Goal: Task Accomplishment & Management: Complete application form

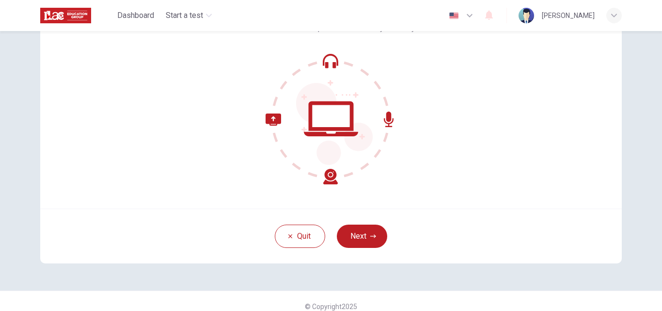
scroll to position [93, 0]
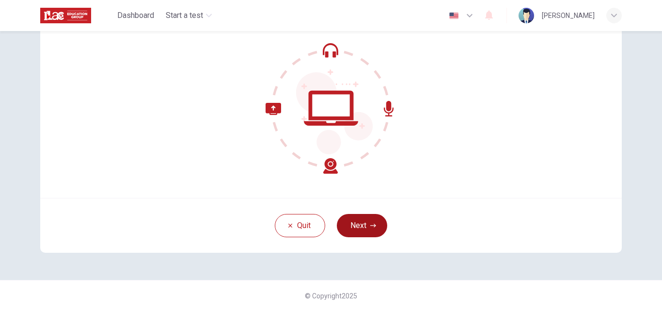
click at [365, 230] on button "Next" at bounding box center [362, 225] width 50 height 23
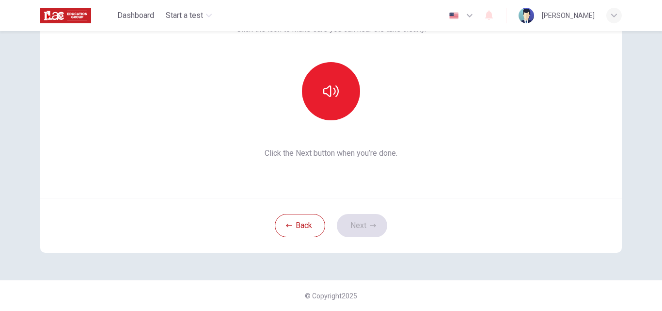
scroll to position [0, 0]
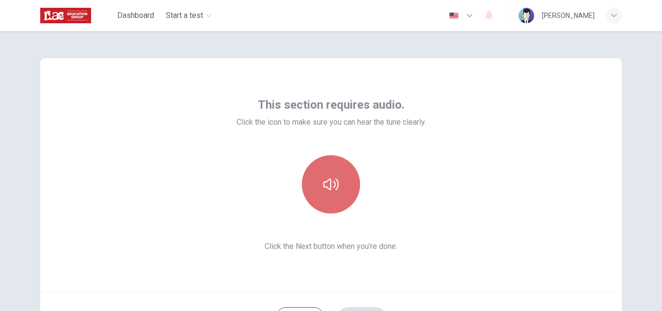
click at [327, 191] on icon "button" at bounding box center [331, 184] width 16 height 16
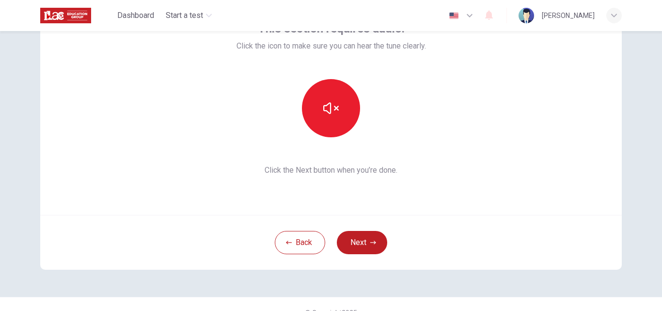
scroll to position [93, 0]
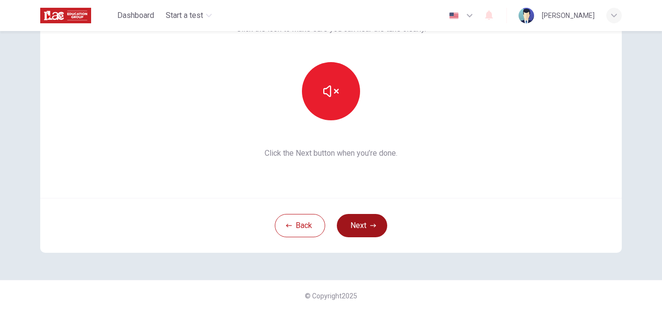
click at [361, 221] on button "Next" at bounding box center [362, 225] width 50 height 23
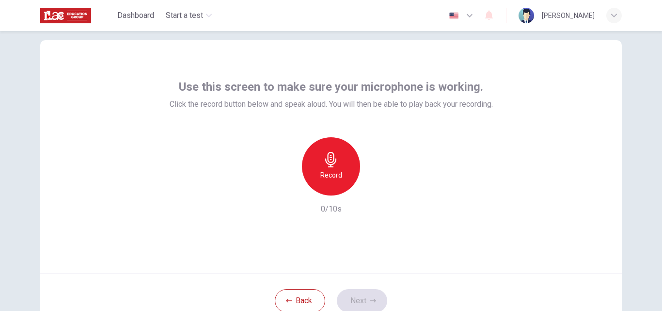
scroll to position [0, 0]
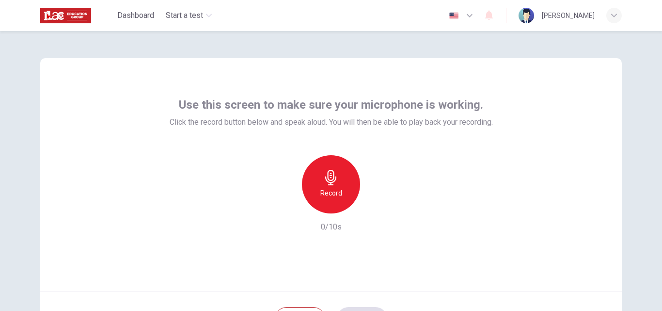
click at [328, 185] on div "Record" at bounding box center [331, 184] width 58 height 58
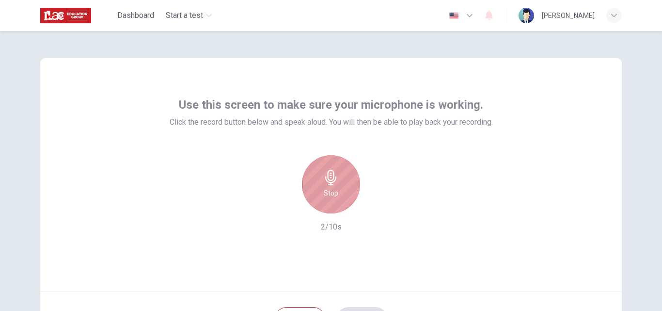
click at [326, 195] on h6 "Stop" at bounding box center [331, 193] width 15 height 12
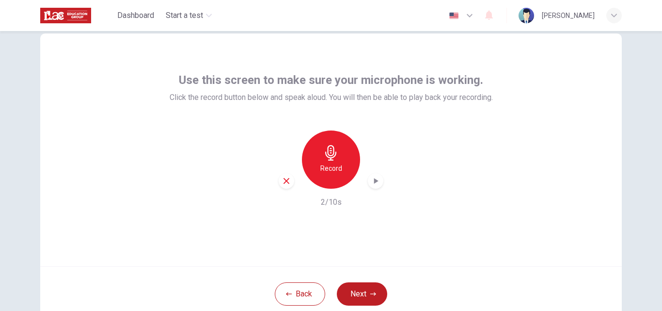
scroll to position [48, 0]
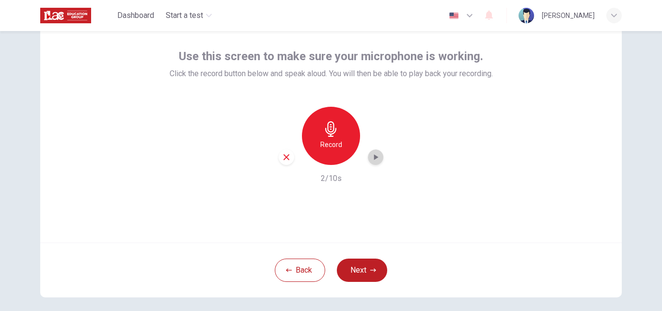
click at [374, 158] on icon "button" at bounding box center [376, 157] width 4 height 6
click at [376, 160] on icon "button" at bounding box center [376, 157] width 10 height 10
click at [360, 268] on button "Next" at bounding box center [362, 269] width 50 height 23
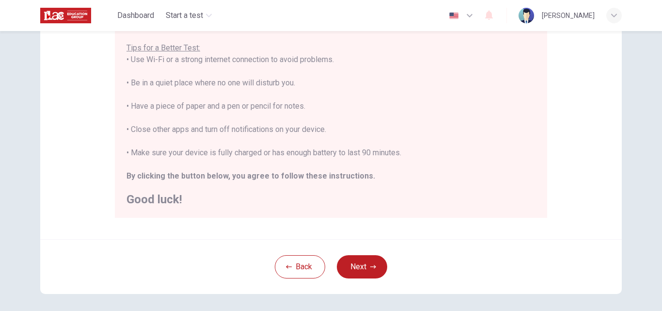
scroll to position [194, 0]
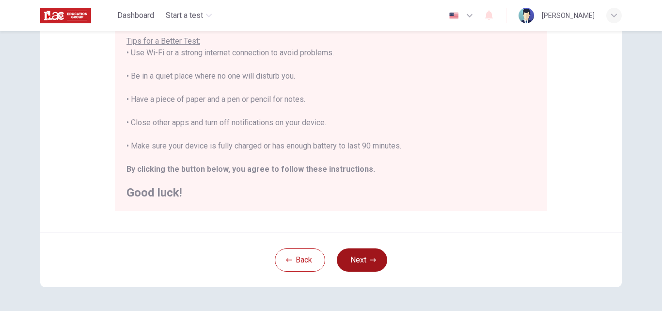
click at [355, 261] on button "Next" at bounding box center [362, 259] width 50 height 23
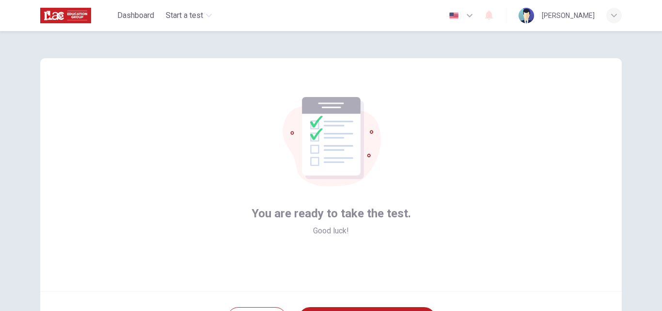
scroll to position [48, 0]
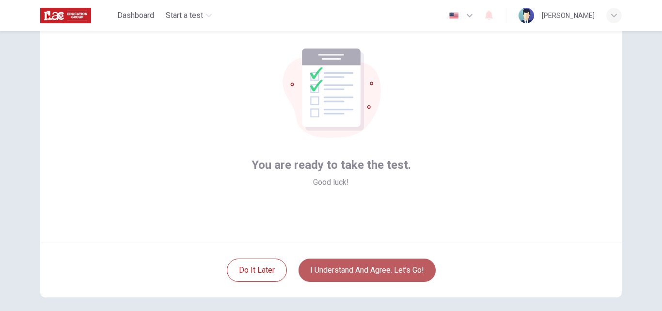
click at [386, 274] on button "I understand and agree. Let’s go!" at bounding box center [366, 269] width 137 height 23
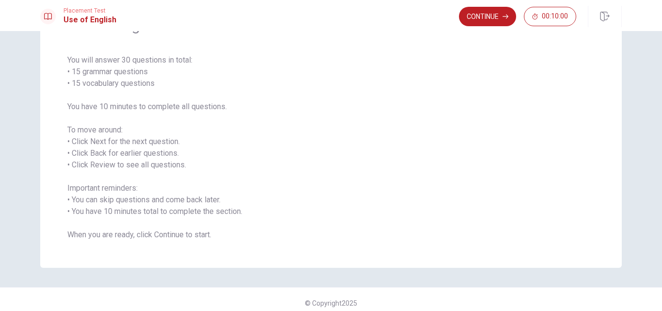
scroll to position [69, 0]
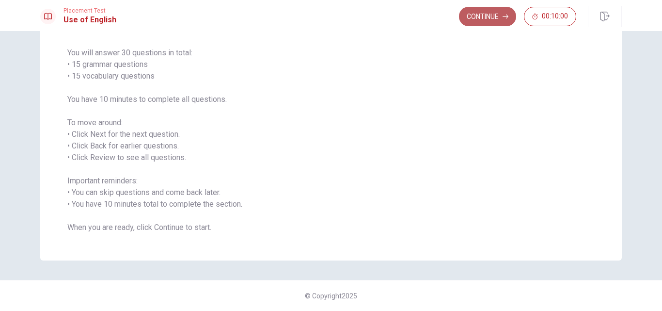
click at [485, 16] on button "Continue" at bounding box center [487, 16] width 57 height 19
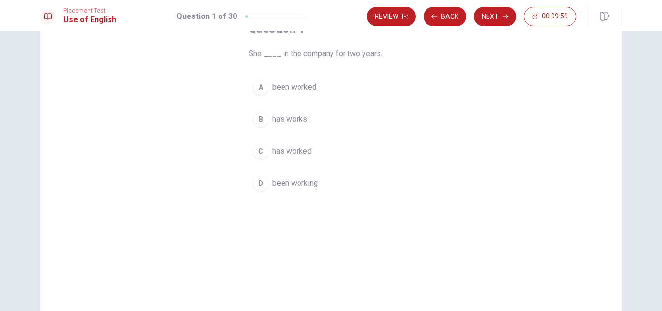
scroll to position [21, 0]
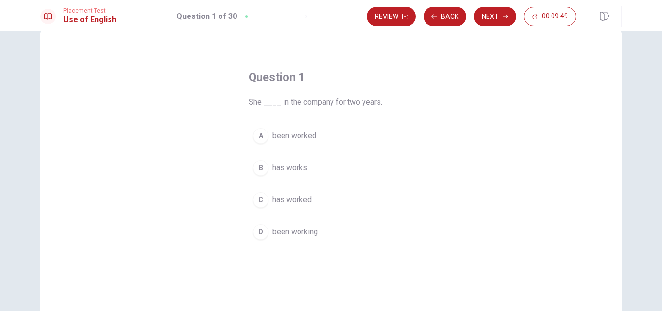
click at [255, 201] on div "C" at bounding box center [261, 200] width 16 height 16
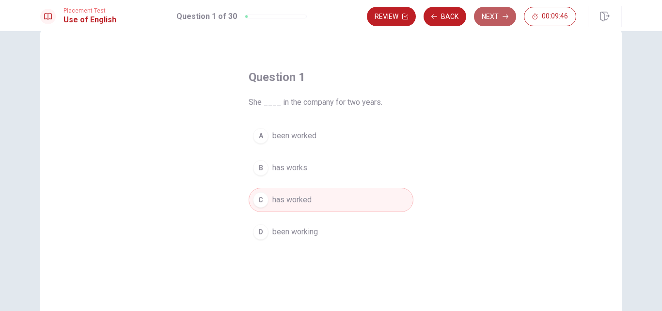
click at [501, 21] on button "Next" at bounding box center [495, 16] width 42 height 19
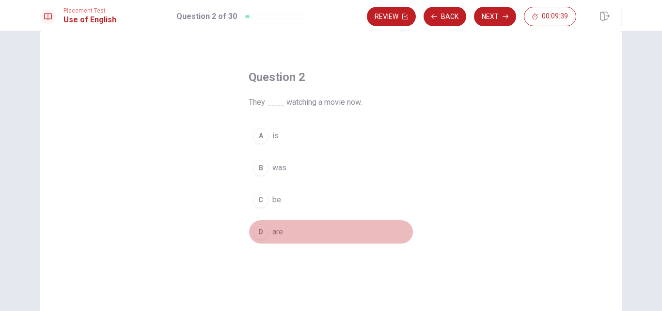
click at [281, 228] on button "D are" at bounding box center [331, 231] width 165 height 24
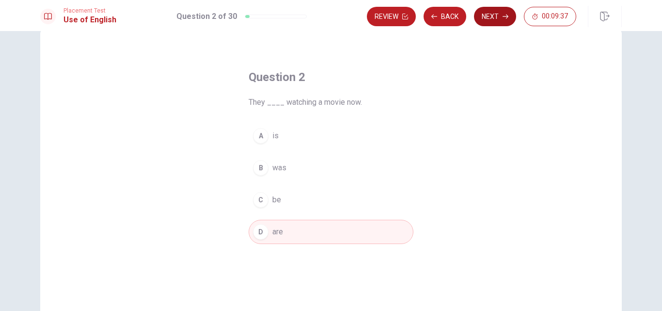
click at [492, 15] on button "Next" at bounding box center [495, 16] width 42 height 19
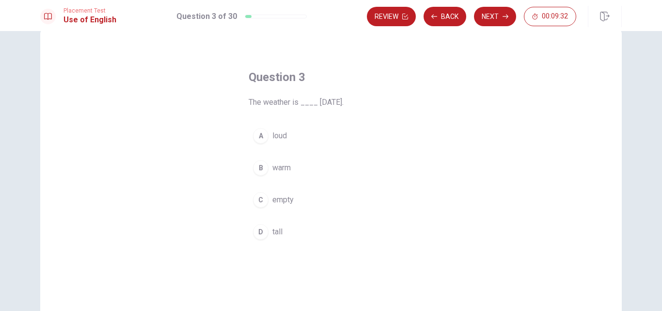
click at [264, 168] on div "B" at bounding box center [261, 168] width 16 height 16
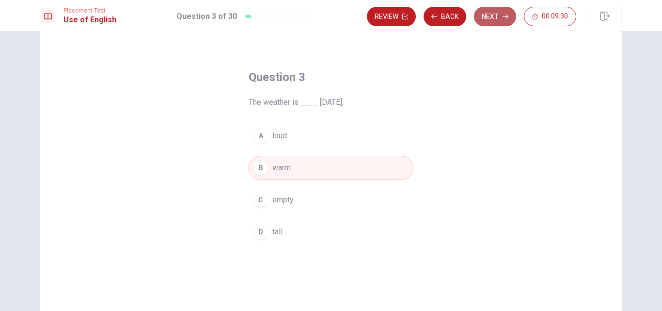
click at [499, 19] on button "Next" at bounding box center [495, 16] width 42 height 19
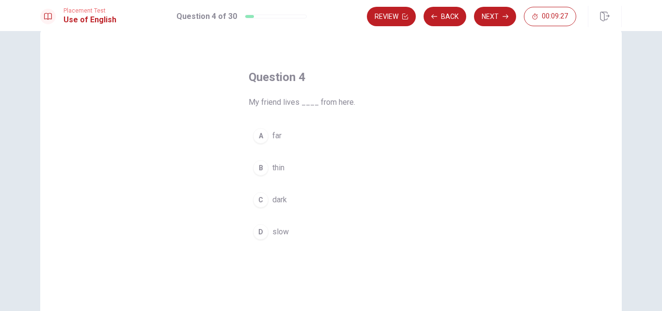
click at [269, 131] on button "A far" at bounding box center [331, 136] width 165 height 24
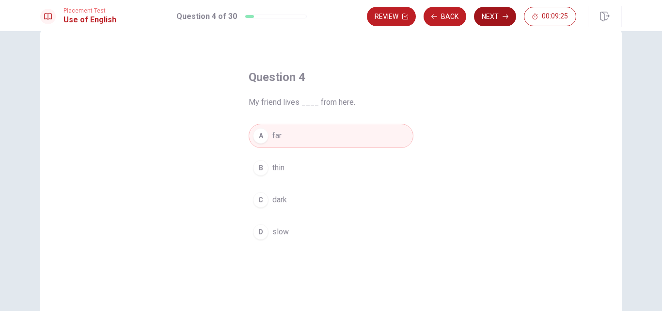
click at [498, 21] on button "Next" at bounding box center [495, 16] width 42 height 19
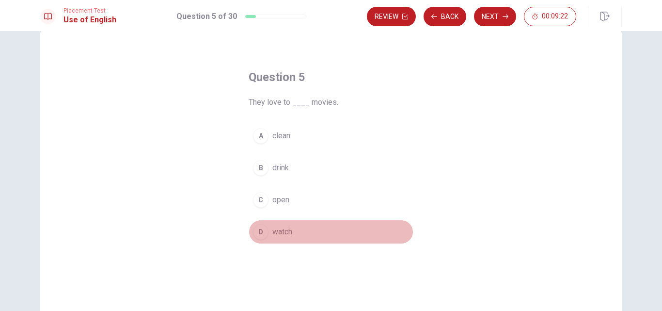
drag, startPoint x: 284, startPoint y: 230, endPoint x: 299, endPoint y: 185, distance: 47.5
click at [283, 230] on span "watch" at bounding box center [282, 232] width 20 height 12
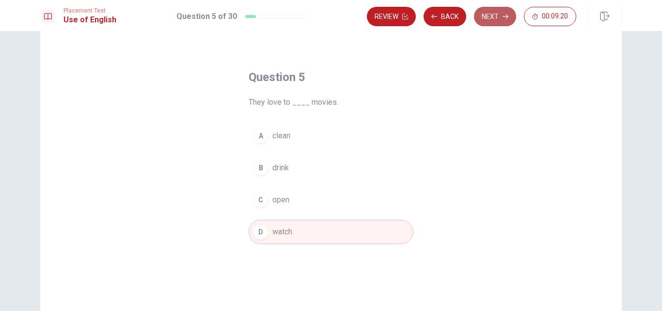
click at [491, 12] on button "Next" at bounding box center [495, 16] width 42 height 19
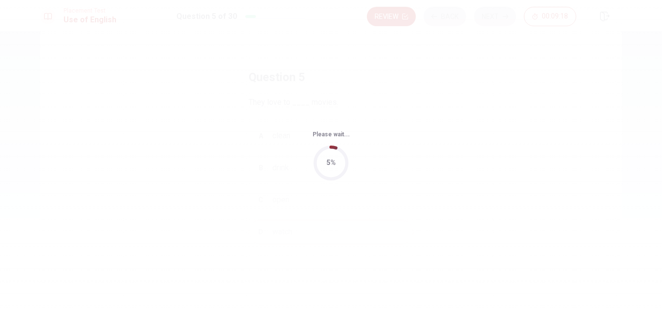
scroll to position [0, 0]
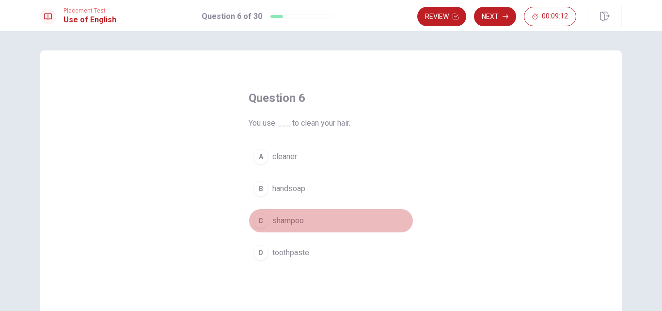
click at [289, 220] on span "shampoo" at bounding box center [287, 221] width 31 height 12
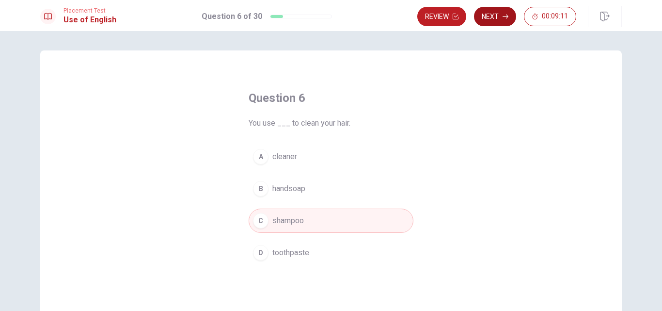
click at [495, 14] on button "Next" at bounding box center [495, 16] width 42 height 19
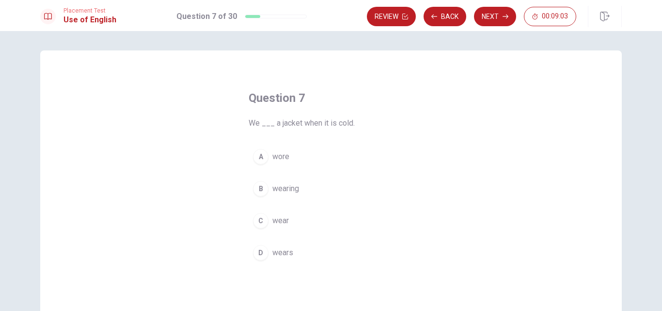
click at [283, 221] on span "wear" at bounding box center [280, 221] width 16 height 12
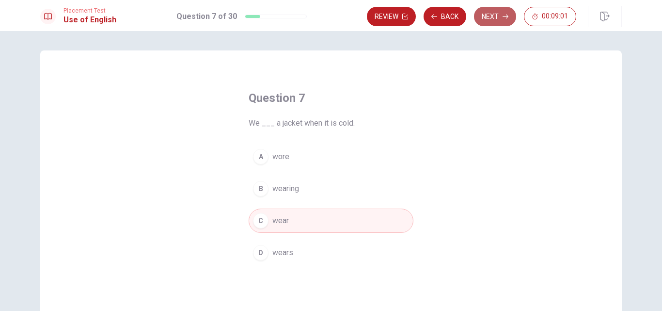
click at [488, 18] on button "Next" at bounding box center [495, 16] width 42 height 19
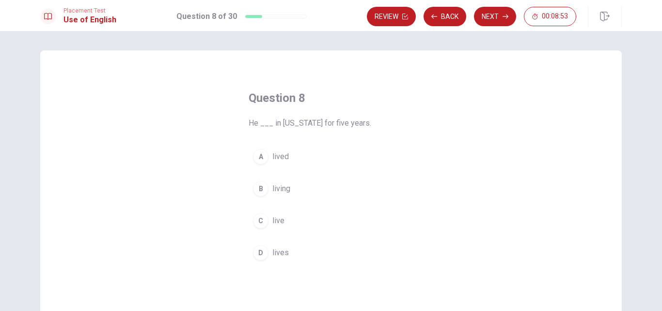
click at [283, 253] on span "lives" at bounding box center [280, 253] width 16 height 12
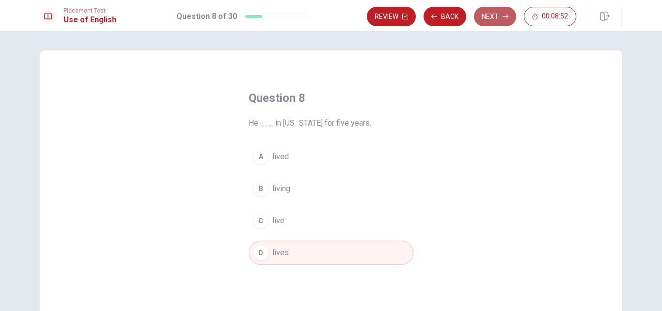
click at [488, 16] on button "Next" at bounding box center [495, 16] width 42 height 19
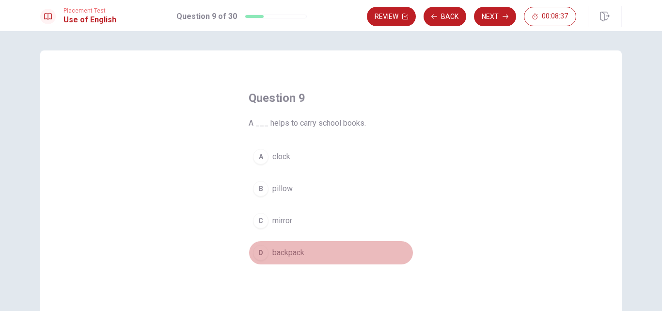
click at [294, 253] on span "backpack" at bounding box center [288, 253] width 32 height 12
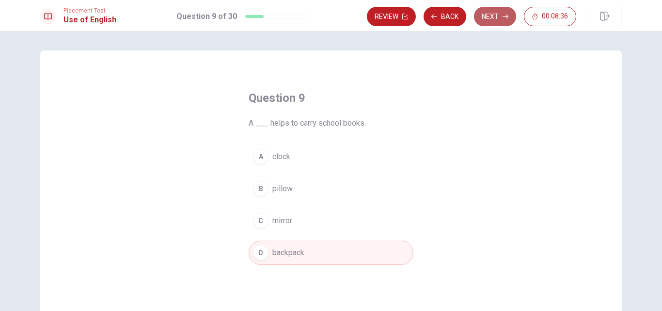
click at [485, 18] on button "Next" at bounding box center [495, 16] width 42 height 19
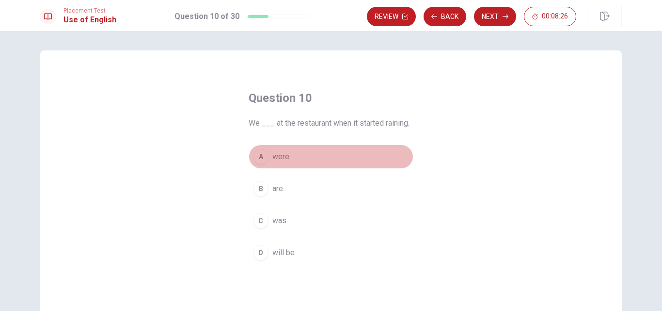
click at [278, 159] on span "were" at bounding box center [280, 157] width 17 height 12
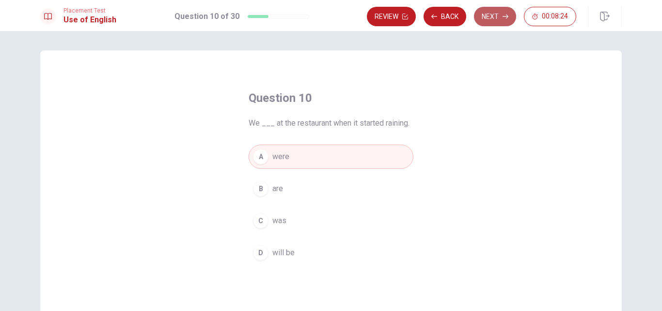
click at [488, 16] on button "Next" at bounding box center [495, 16] width 42 height 19
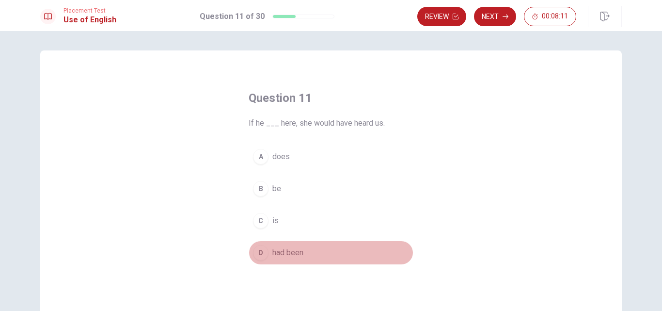
drag, startPoint x: 286, startPoint y: 253, endPoint x: 291, endPoint y: 248, distance: 6.9
click at [285, 253] on span "had been" at bounding box center [287, 253] width 31 height 12
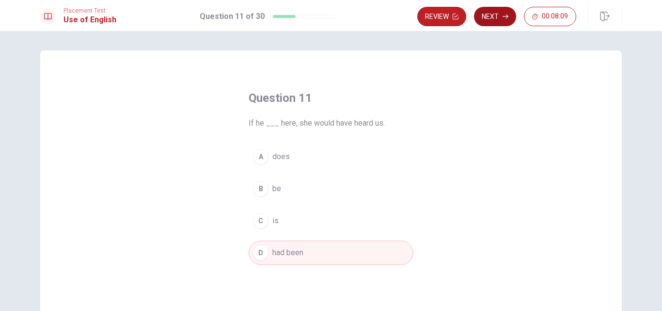
click at [487, 19] on button "Next" at bounding box center [495, 16] width 42 height 19
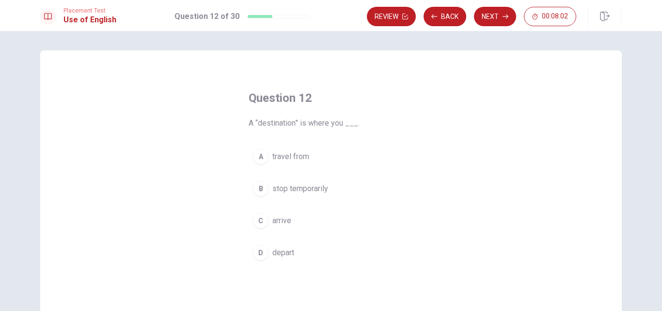
click at [280, 216] on span "arrive" at bounding box center [281, 221] width 19 height 12
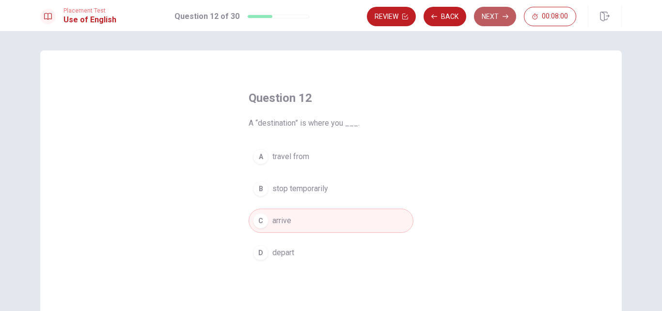
click at [494, 17] on button "Next" at bounding box center [495, 16] width 42 height 19
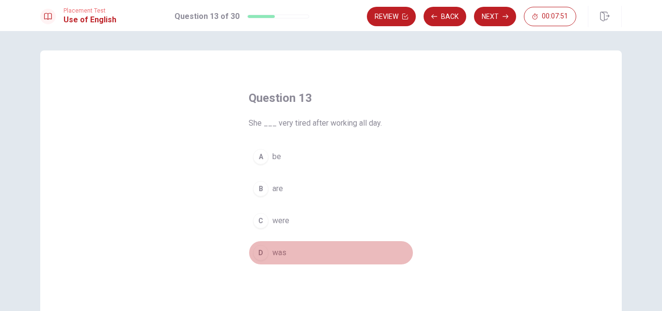
click at [278, 255] on span "was" at bounding box center [279, 253] width 14 height 12
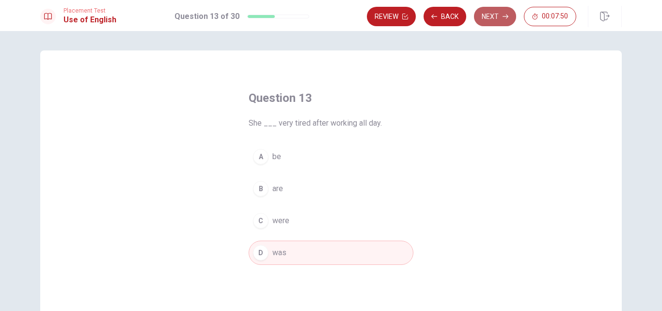
click at [485, 17] on button "Next" at bounding box center [495, 16] width 42 height 19
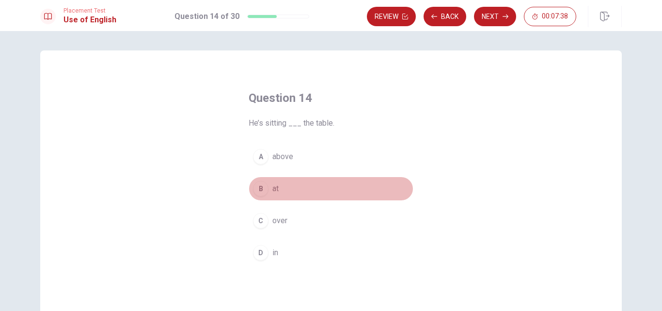
click at [274, 188] on span "at" at bounding box center [275, 189] width 6 height 12
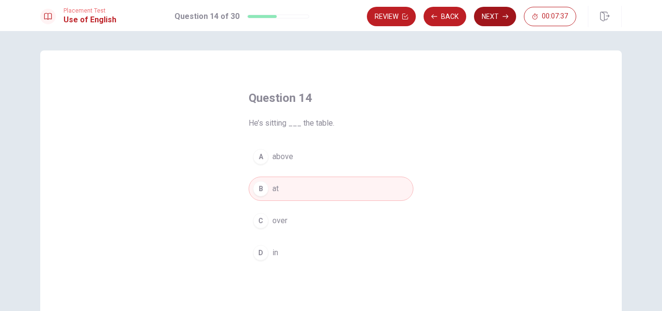
click at [486, 15] on button "Next" at bounding box center [495, 16] width 42 height 19
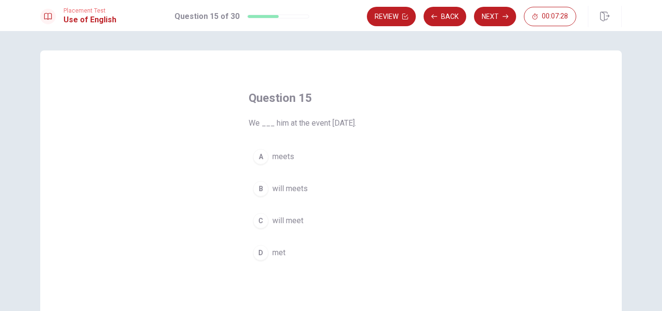
click at [297, 220] on span "will meet" at bounding box center [287, 221] width 31 height 12
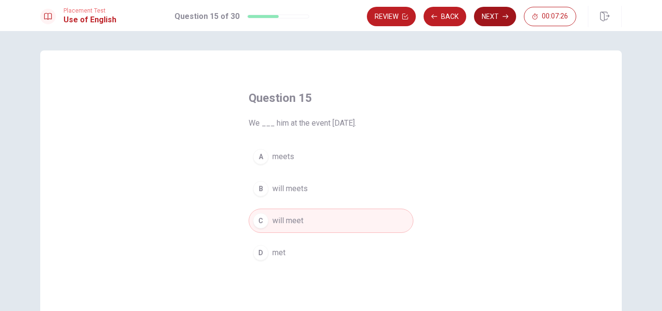
click at [481, 14] on button "Next" at bounding box center [495, 16] width 42 height 19
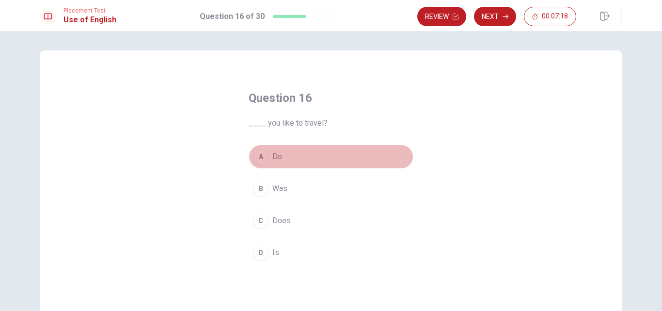
click at [276, 160] on span "Do" at bounding box center [277, 157] width 10 height 12
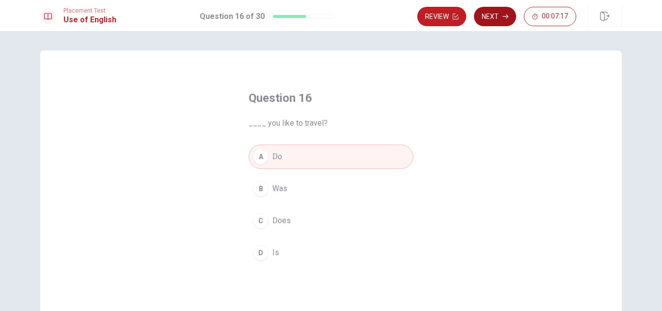
click at [499, 16] on button "Next" at bounding box center [495, 16] width 42 height 19
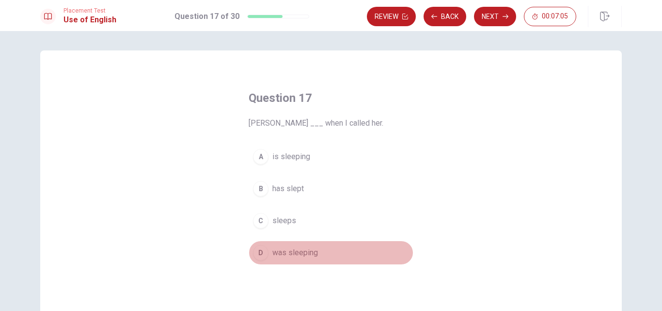
click at [299, 250] on span "was sleeping" at bounding box center [295, 253] width 46 height 12
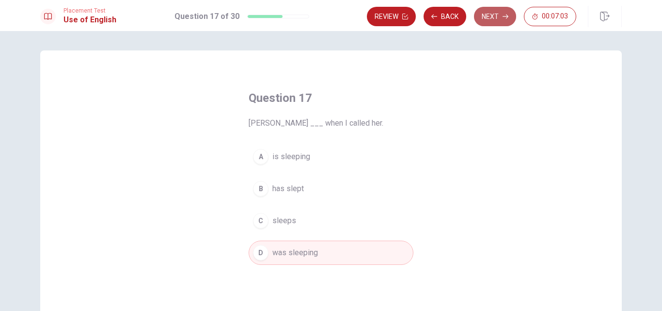
click at [497, 13] on button "Next" at bounding box center [495, 16] width 42 height 19
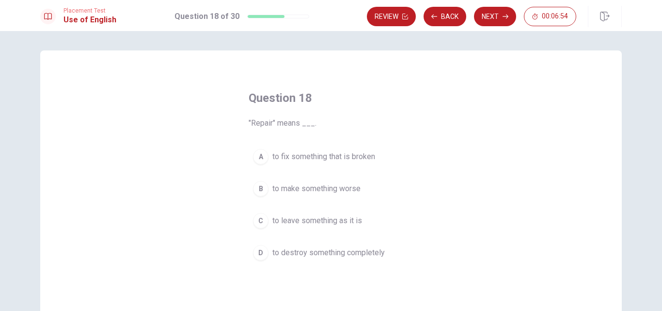
click at [313, 156] on span "to fix something that is broken" at bounding box center [323, 157] width 103 height 12
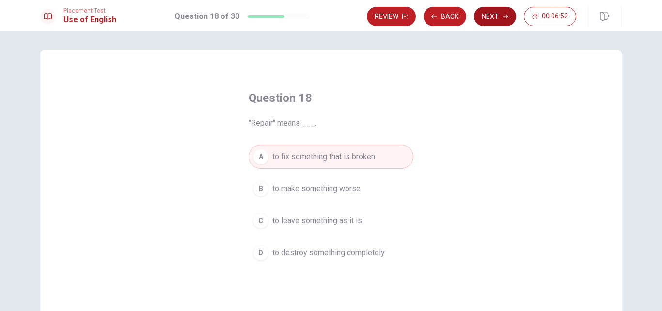
click at [498, 23] on button "Next" at bounding box center [495, 16] width 42 height 19
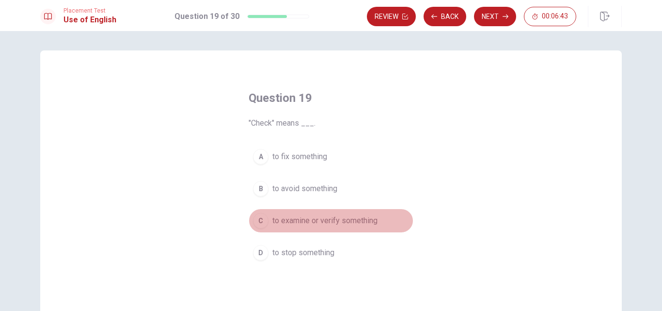
click at [365, 222] on span "to examine or verify something" at bounding box center [324, 221] width 105 height 12
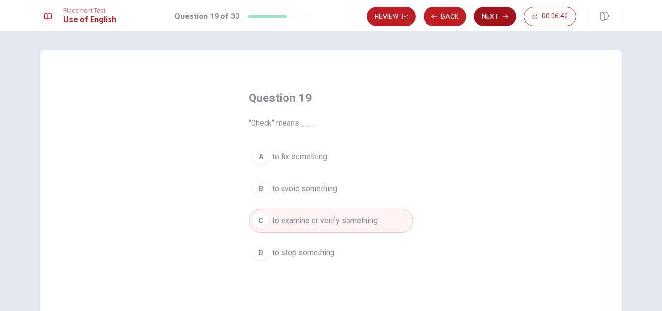
click at [492, 15] on button "Next" at bounding box center [495, 16] width 42 height 19
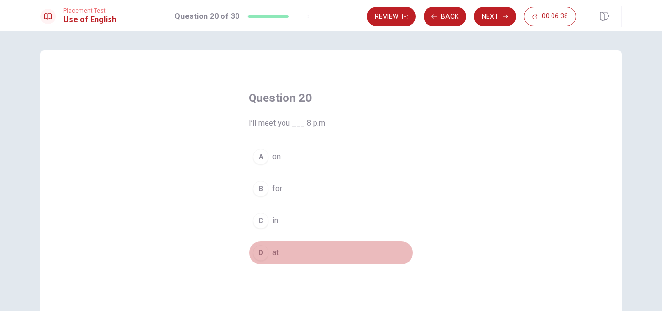
click at [285, 251] on button "D at" at bounding box center [331, 252] width 165 height 24
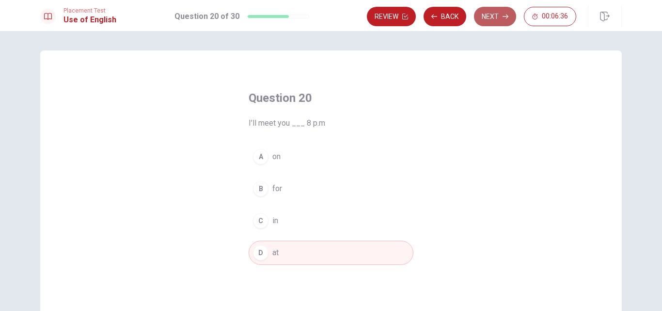
click at [499, 16] on button "Next" at bounding box center [495, 16] width 42 height 19
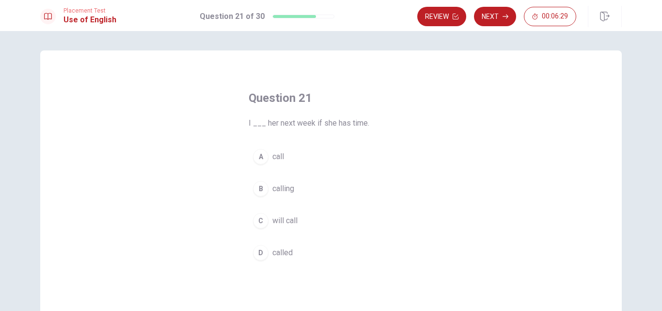
click at [292, 221] on span "will call" at bounding box center [284, 221] width 25 height 12
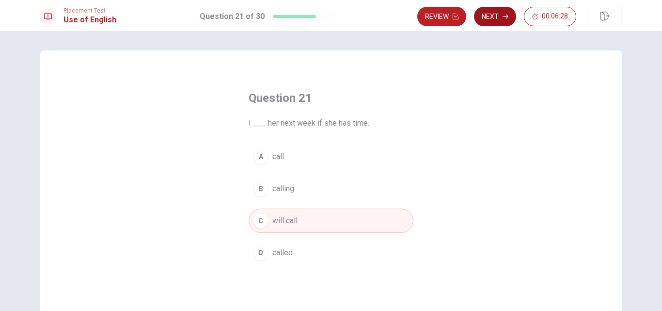
click at [494, 13] on button "Next" at bounding box center [495, 16] width 42 height 19
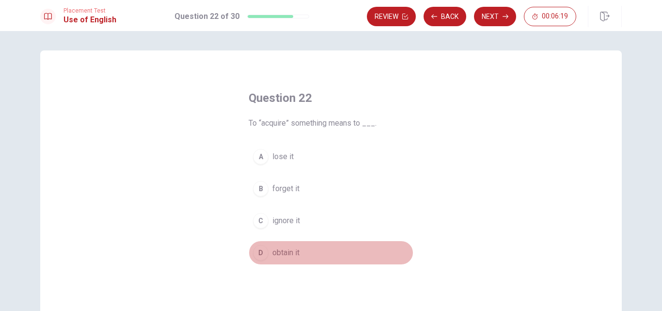
drag, startPoint x: 289, startPoint y: 250, endPoint x: 296, endPoint y: 247, distance: 7.2
click at [290, 250] on span "obtain it" at bounding box center [285, 253] width 27 height 12
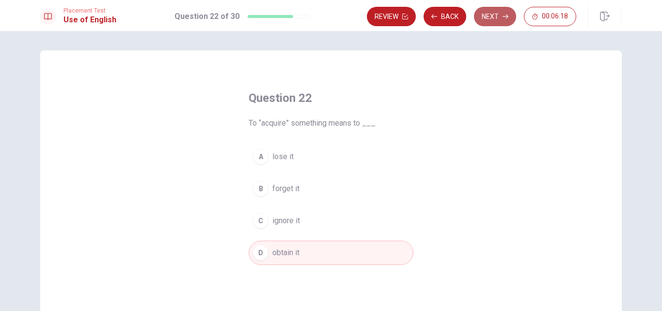
click at [495, 16] on button "Next" at bounding box center [495, 16] width 42 height 19
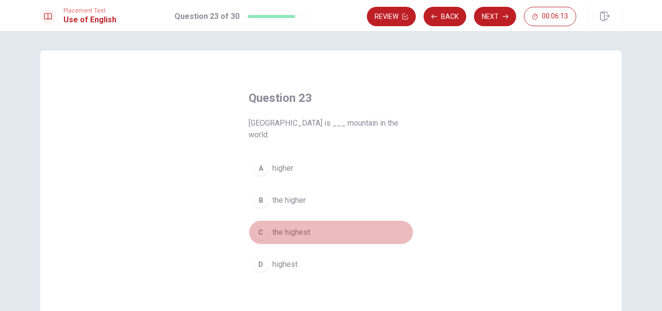
click at [309, 221] on button "C the highest" at bounding box center [331, 232] width 165 height 24
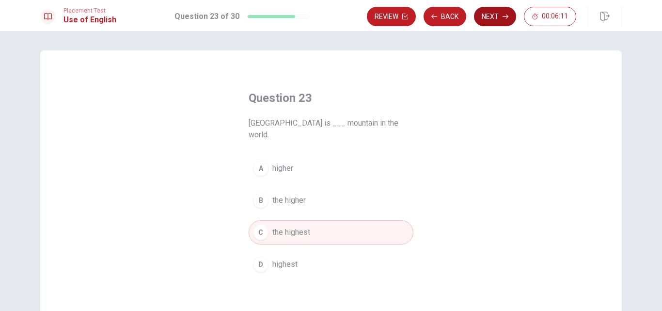
click at [495, 14] on button "Next" at bounding box center [495, 16] width 42 height 19
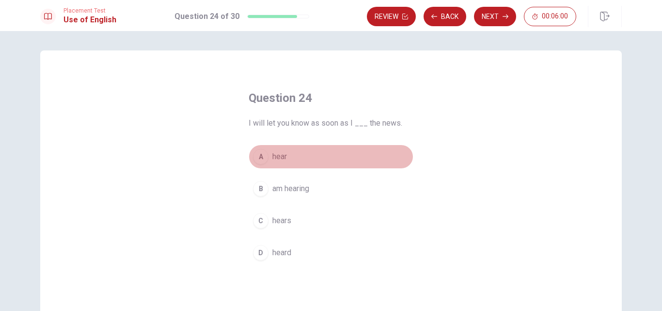
click at [283, 158] on span "hear" at bounding box center [279, 157] width 15 height 12
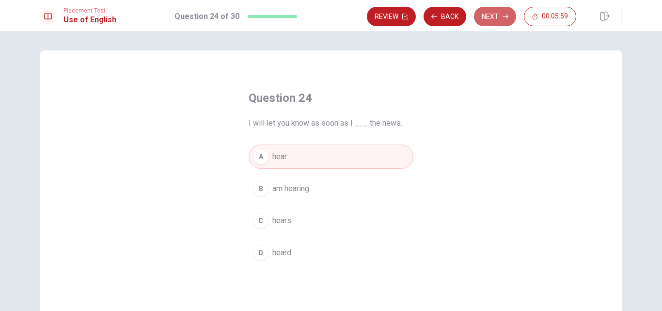
click at [489, 10] on button "Next" at bounding box center [495, 16] width 42 height 19
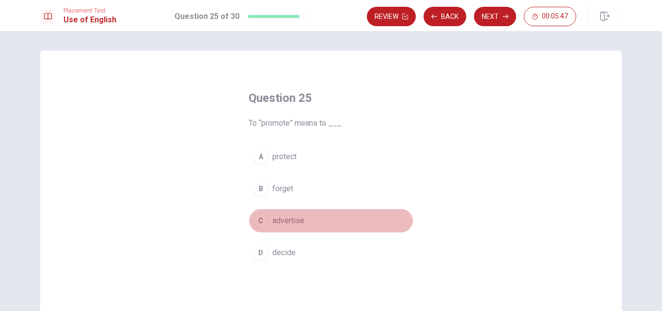
click at [297, 223] on span "advertise" at bounding box center [288, 221] width 32 height 12
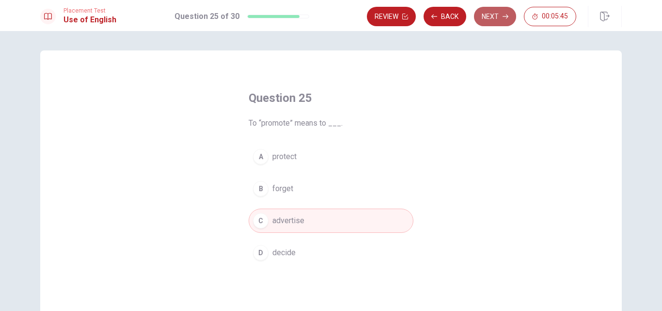
click at [493, 19] on button "Next" at bounding box center [495, 16] width 42 height 19
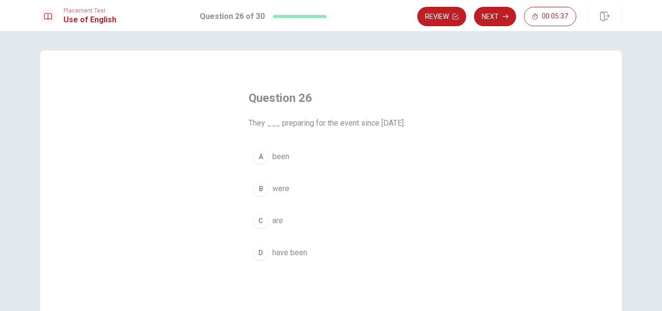
click at [298, 258] on span "have been" at bounding box center [289, 253] width 35 height 12
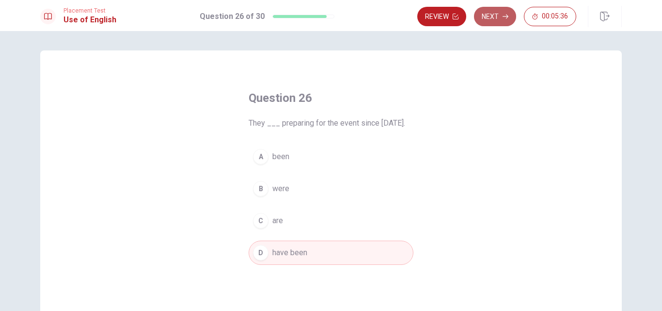
click at [495, 10] on button "Next" at bounding box center [495, 16] width 42 height 19
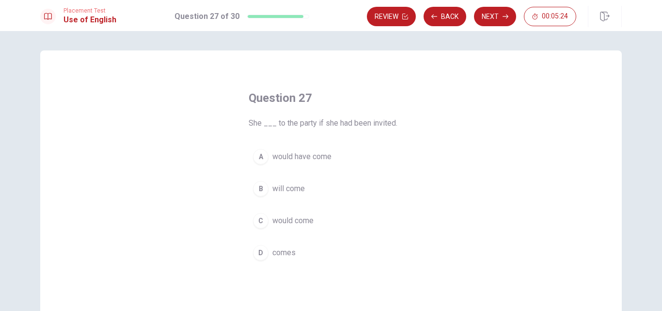
click at [324, 156] on span "would have come" at bounding box center [301, 157] width 59 height 12
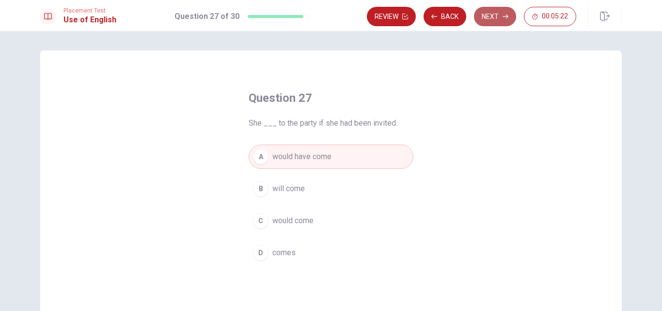
click at [490, 19] on button "Next" at bounding box center [495, 16] width 42 height 19
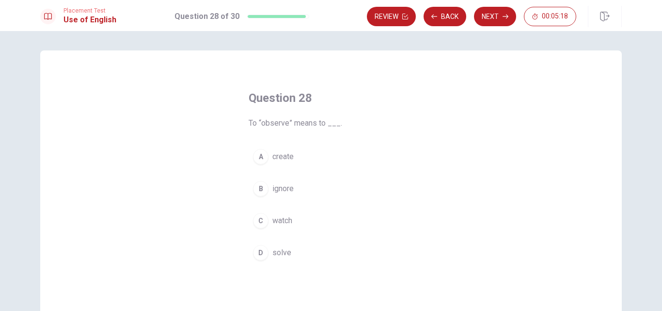
click at [295, 223] on button "C watch" at bounding box center [331, 220] width 165 height 24
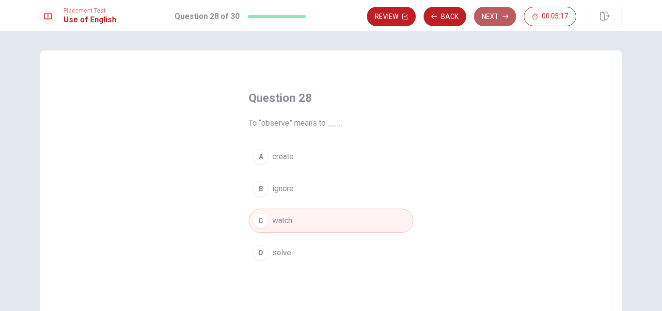
click at [490, 12] on button "Next" at bounding box center [495, 16] width 42 height 19
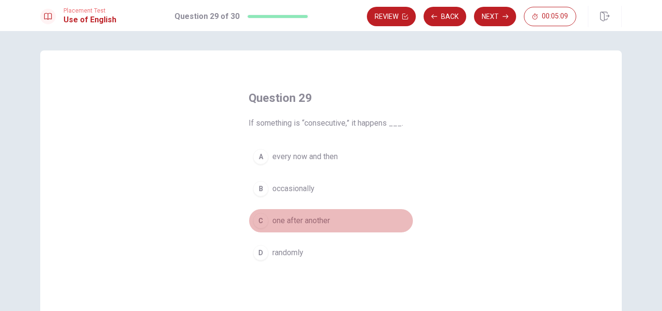
click at [328, 219] on span "one after another" at bounding box center [301, 221] width 58 height 12
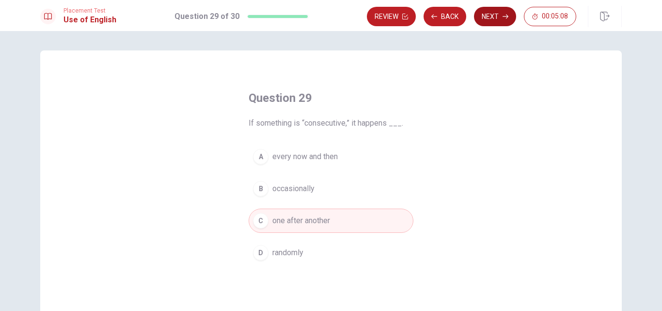
click at [503, 15] on icon "button" at bounding box center [505, 17] width 6 height 6
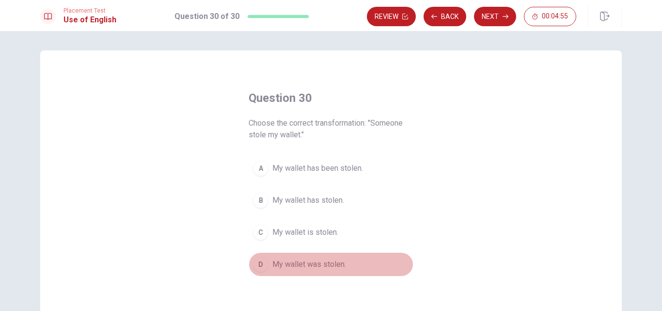
click at [327, 264] on span "My wallet was stolen." at bounding box center [309, 264] width 74 height 12
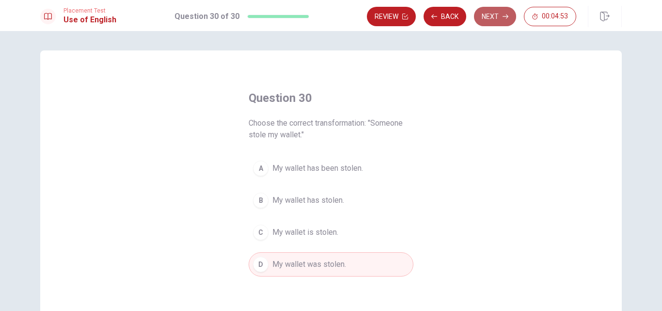
click at [493, 13] on button "Next" at bounding box center [495, 16] width 42 height 19
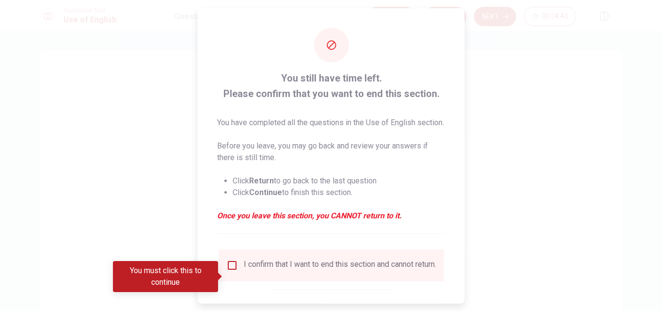
click at [231, 270] on input "You must click this to continue" at bounding box center [232, 265] width 12 height 12
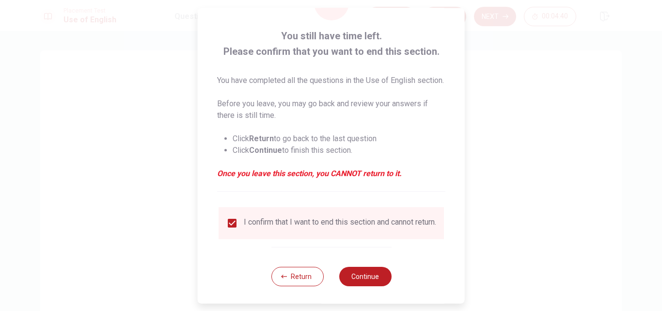
scroll to position [63, 0]
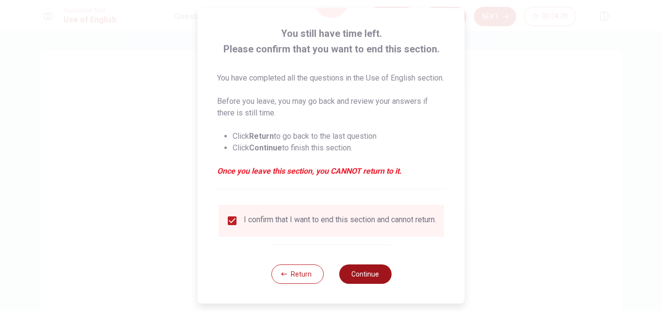
click at [372, 275] on button "Continue" at bounding box center [365, 273] width 52 height 19
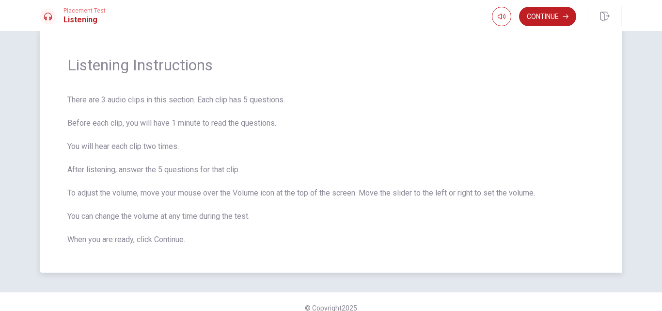
scroll to position [34, 0]
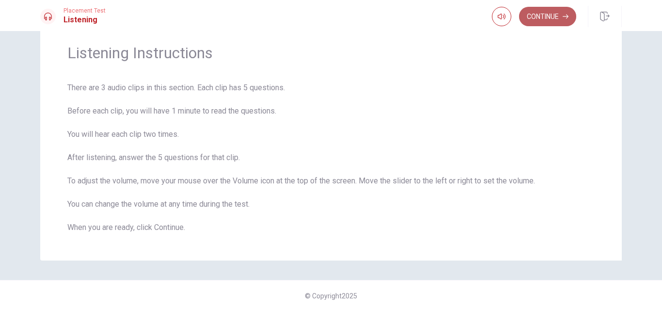
click at [547, 10] on button "Continue" at bounding box center [547, 16] width 57 height 19
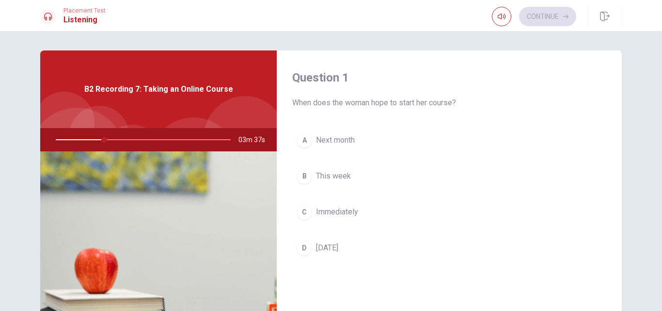
scroll to position [48, 0]
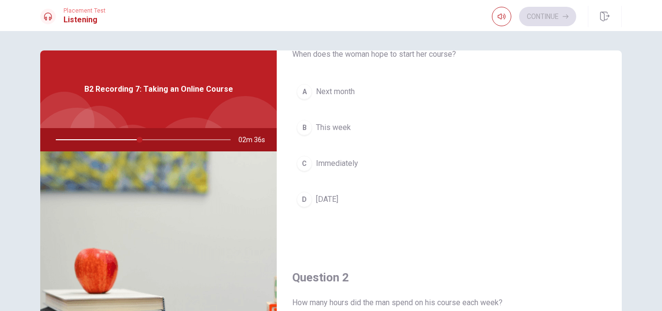
click at [306, 90] on div "A" at bounding box center [305, 92] width 16 height 16
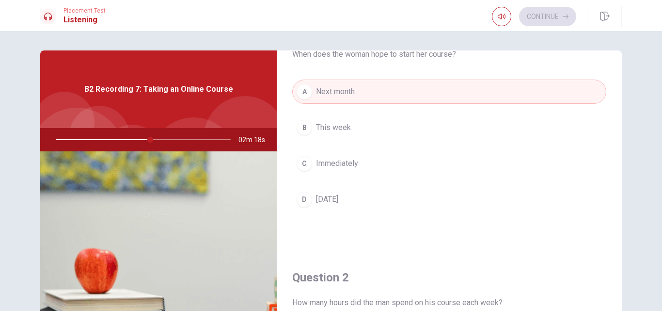
type input "54"
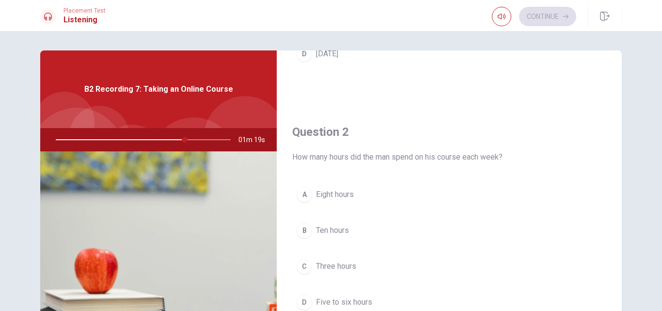
scroll to position [242, 0]
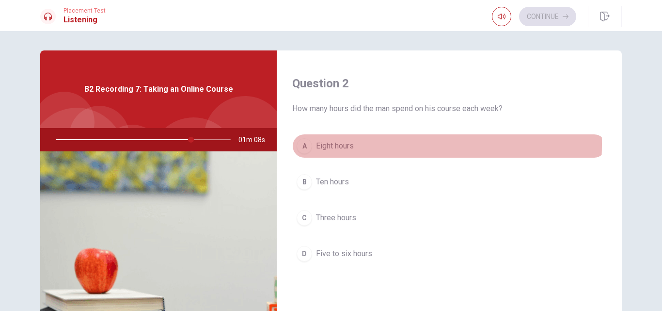
click at [302, 144] on div "A" at bounding box center [305, 146] width 16 height 16
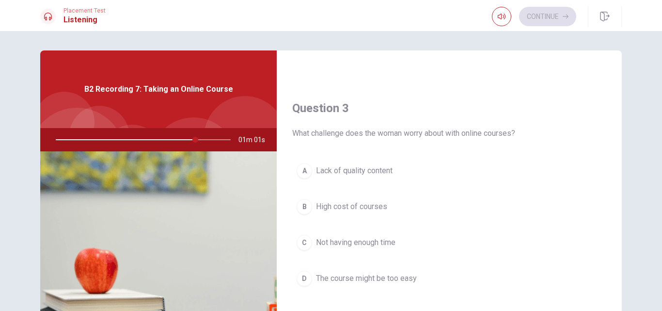
scroll to position [485, 0]
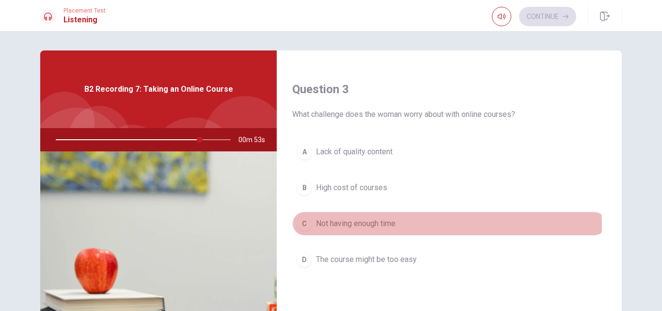
click at [382, 225] on span "Not having enough time" at bounding box center [355, 224] width 79 height 12
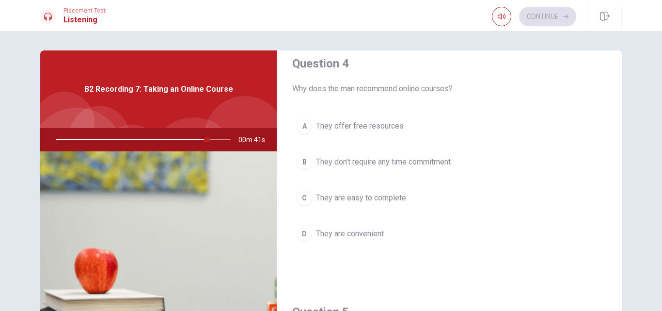
scroll to position [775, 0]
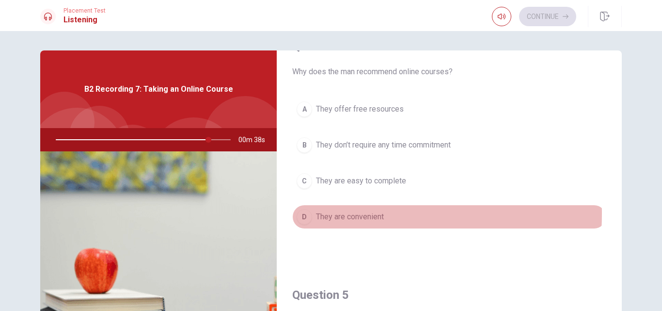
click at [300, 213] on div "D" at bounding box center [305, 217] width 16 height 16
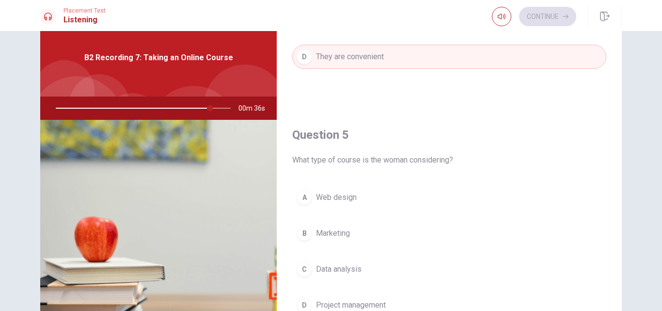
scroll to position [48, 0]
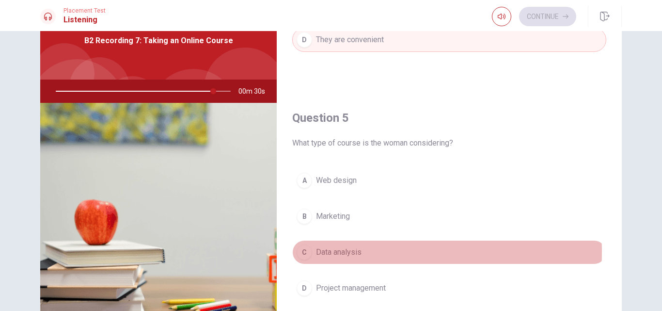
click at [342, 251] on span "Data analysis" at bounding box center [339, 252] width 46 height 12
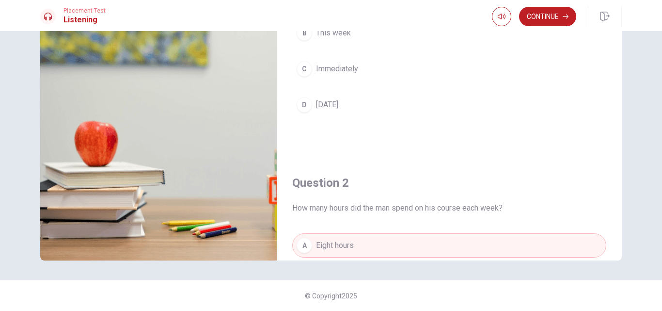
scroll to position [0, 0]
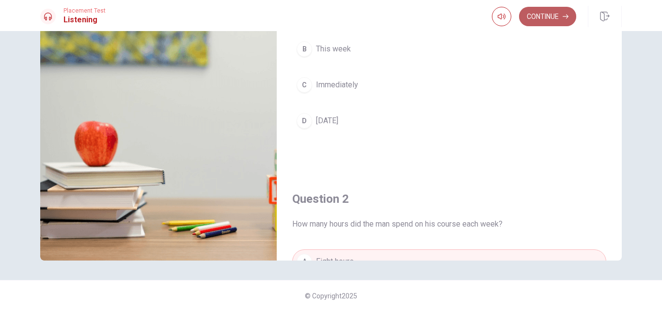
click at [543, 13] on button "Continue" at bounding box center [547, 16] width 57 height 19
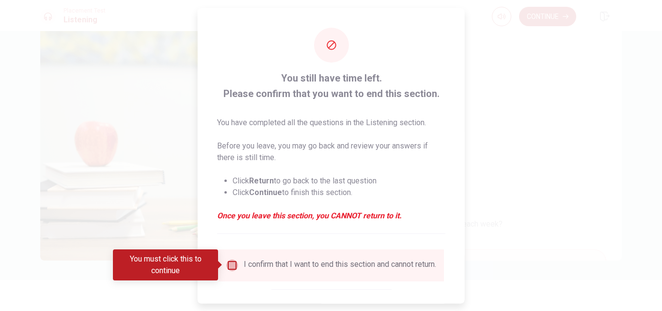
click at [229, 265] on input "You must click this to continue" at bounding box center [232, 265] width 12 height 12
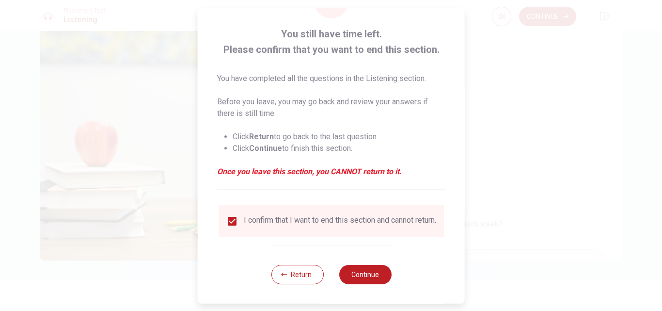
scroll to position [51, 0]
drag, startPoint x: 368, startPoint y: 274, endPoint x: 429, endPoint y: 239, distance: 69.9
click at [368, 275] on button "Continue" at bounding box center [365, 273] width 52 height 19
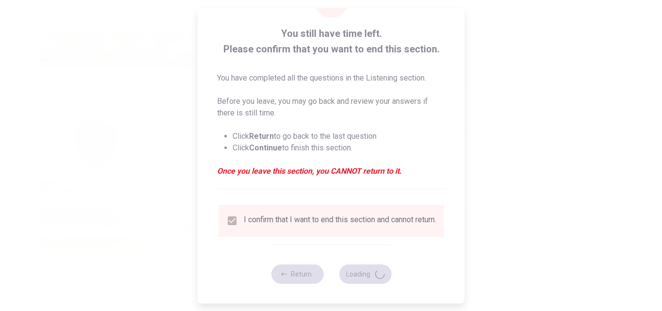
type input "98"
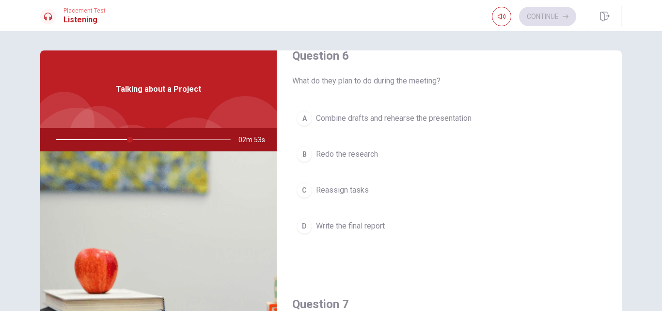
scroll to position [0, 0]
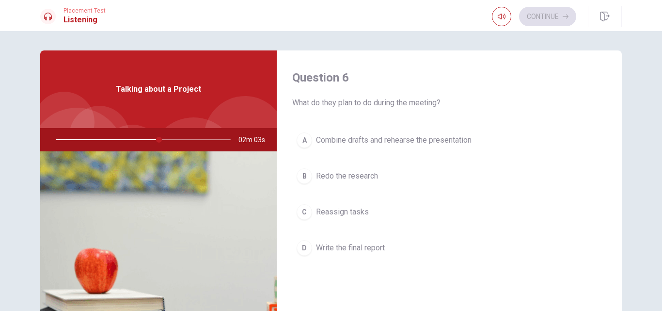
click at [302, 140] on div "A" at bounding box center [305, 140] width 16 height 16
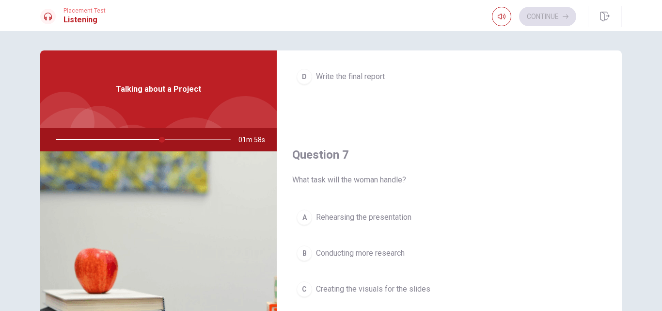
scroll to position [242, 0]
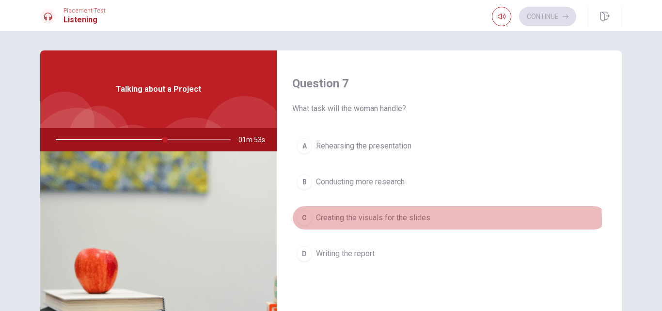
click at [324, 221] on span "Creating the visuals for the slides" at bounding box center [373, 218] width 114 height 12
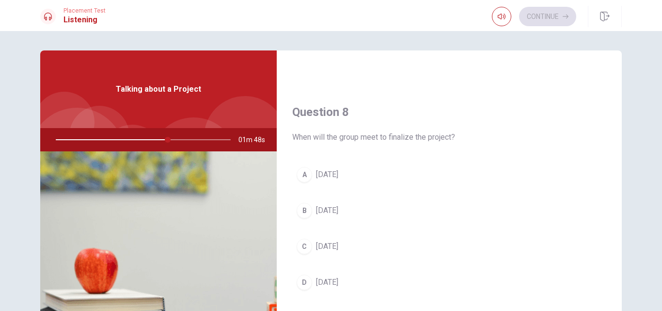
scroll to position [485, 0]
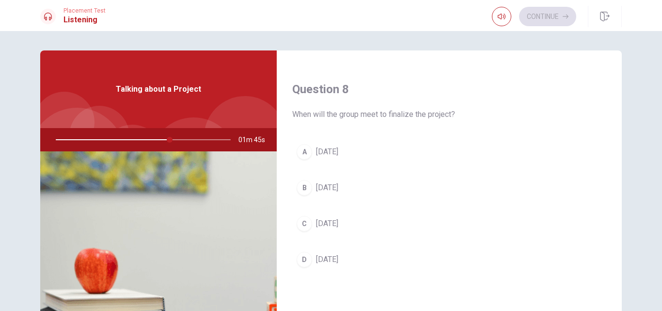
click at [303, 259] on div "D" at bounding box center [305, 259] width 16 height 16
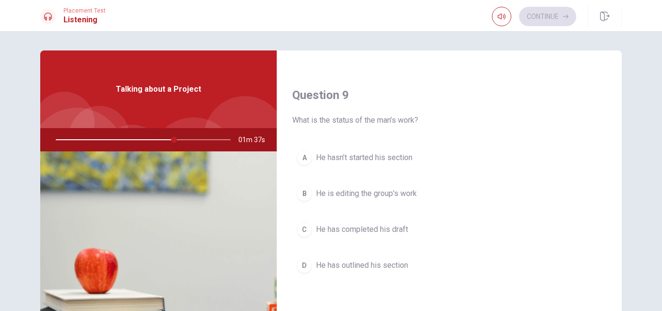
scroll to position [775, 0]
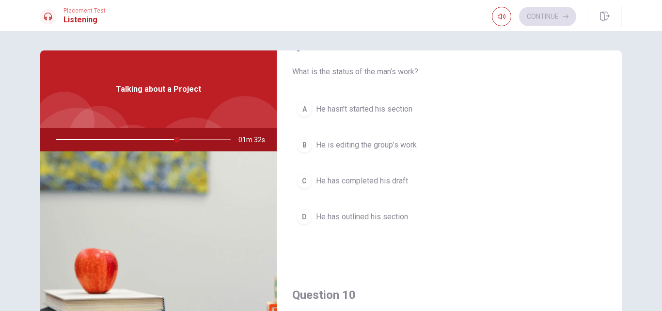
click at [372, 112] on span "He hasn’t started his section" at bounding box center [364, 109] width 96 height 12
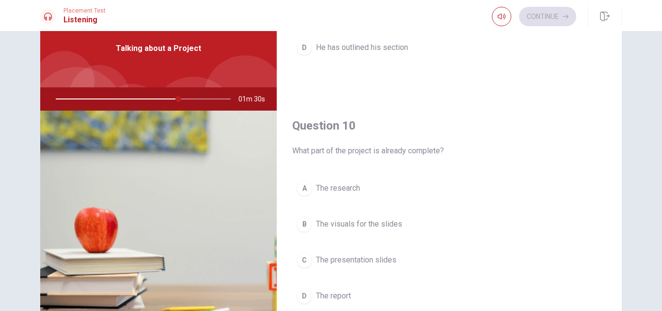
scroll to position [97, 0]
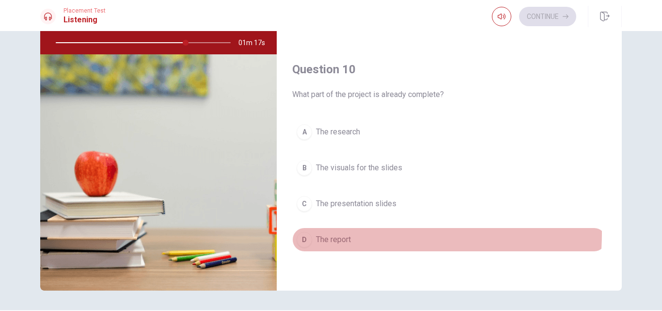
click at [336, 233] on button "D The report" at bounding box center [449, 239] width 314 height 24
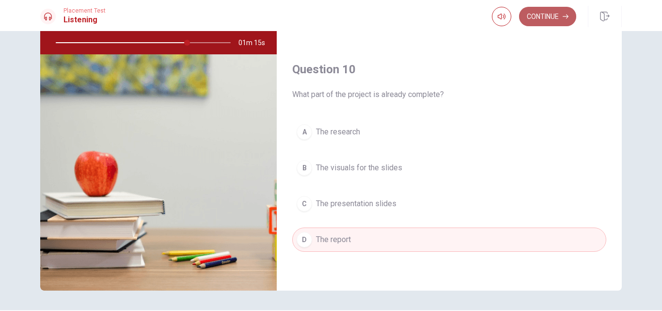
click at [527, 18] on button "Continue" at bounding box center [547, 16] width 57 height 19
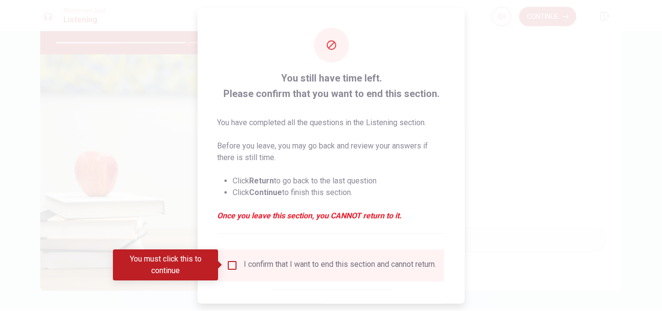
click at [226, 267] on input "You must click this to continue" at bounding box center [232, 265] width 12 height 12
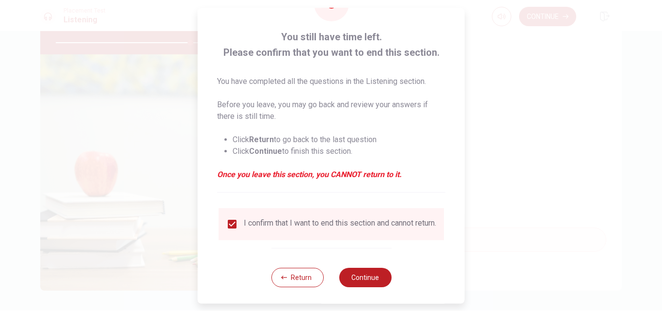
scroll to position [51, 0]
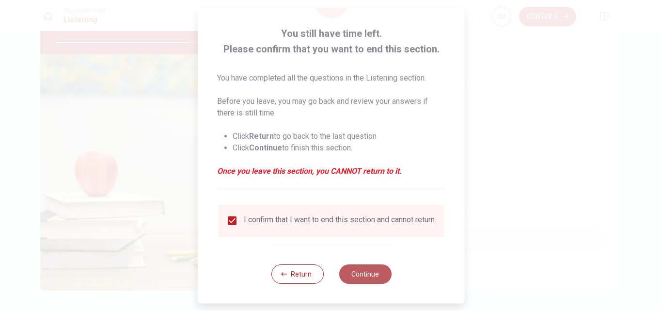
click at [372, 275] on button "Continue" at bounding box center [365, 273] width 52 height 19
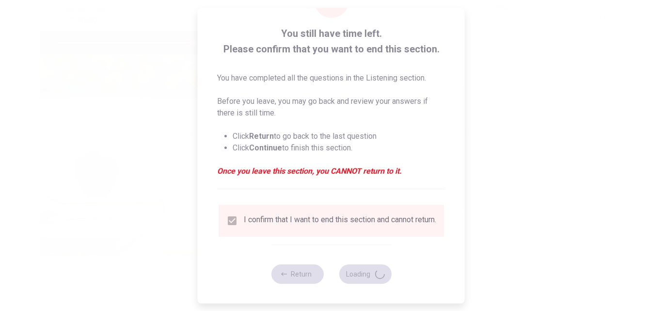
type input "78"
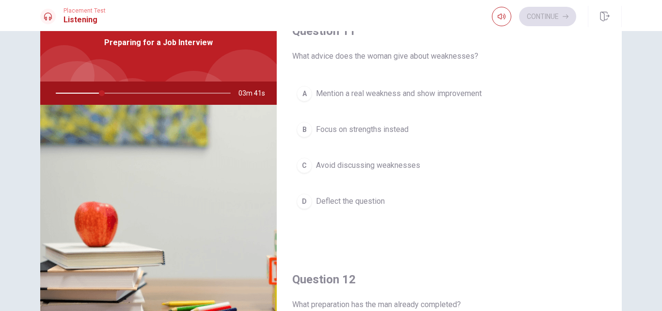
scroll to position [0, 0]
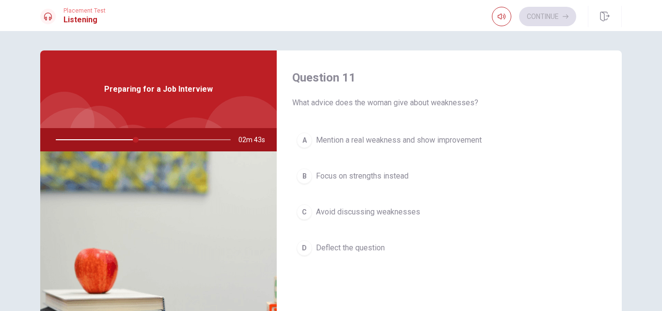
click at [321, 137] on span "Mention a real weakness and show improvement" at bounding box center [399, 140] width 166 height 12
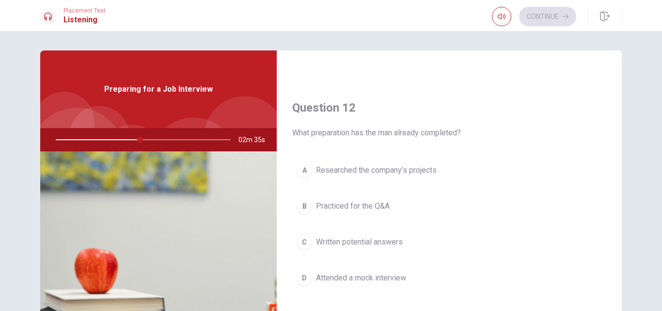
scroll to position [242, 0]
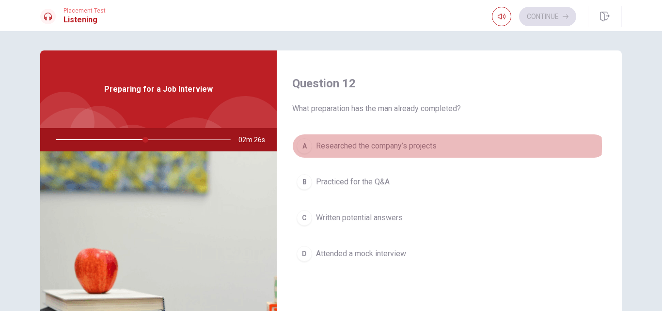
click at [400, 146] on span "Researched the company’s projects" at bounding box center [376, 146] width 121 height 12
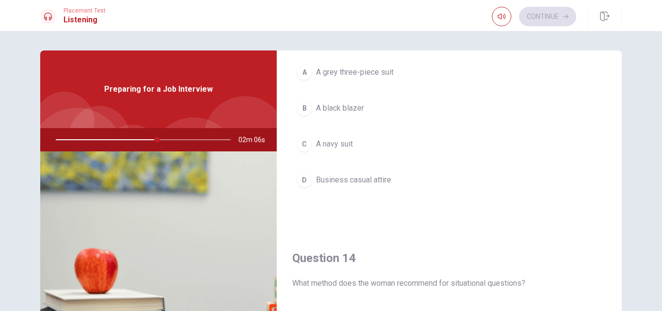
scroll to position [581, 0]
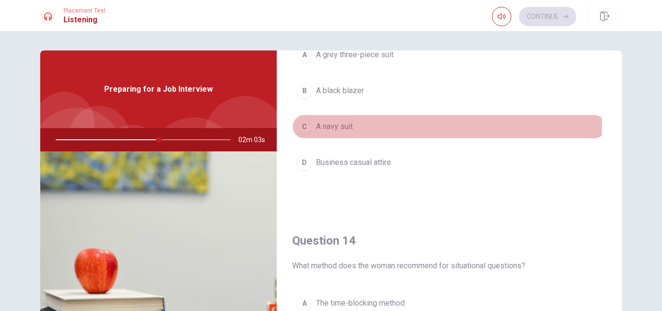
click at [330, 126] on span "A navy suit" at bounding box center [334, 127] width 37 height 12
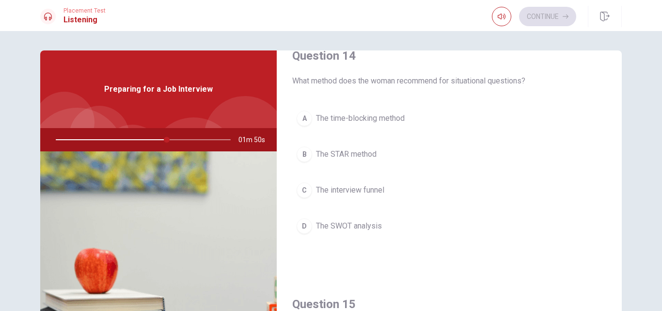
scroll to position [775, 0]
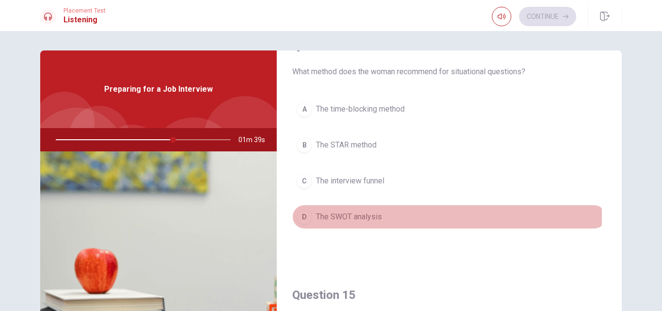
click at [355, 217] on span "The SWOT analysis" at bounding box center [349, 217] width 66 height 12
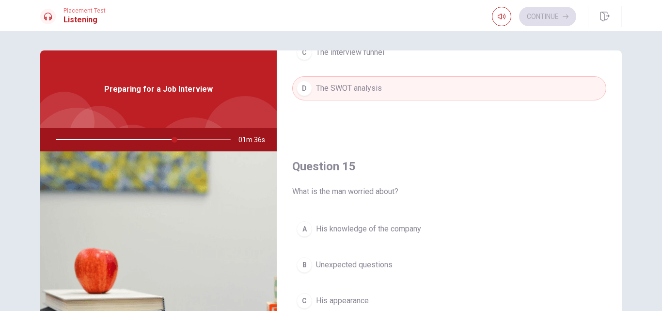
scroll to position [48, 0]
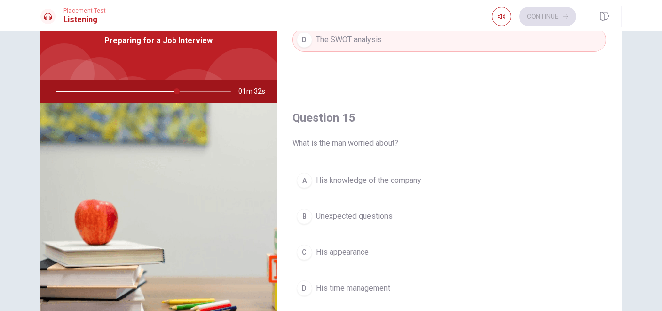
click at [356, 215] on span "Unexpected questions" at bounding box center [354, 216] width 77 height 12
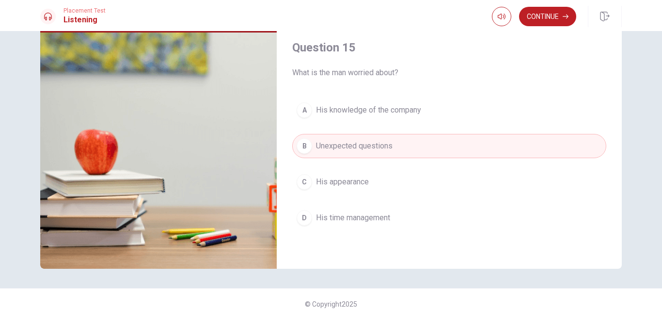
scroll to position [127, 0]
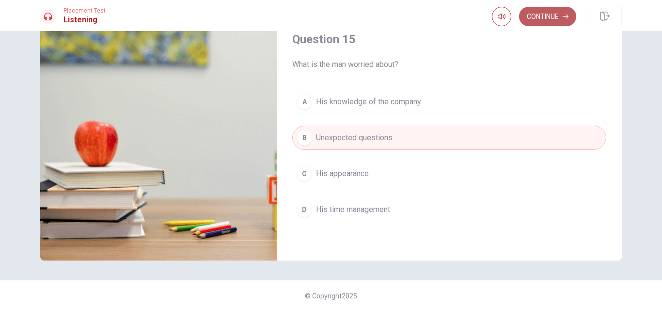
click at [544, 14] on button "Continue" at bounding box center [547, 16] width 57 height 19
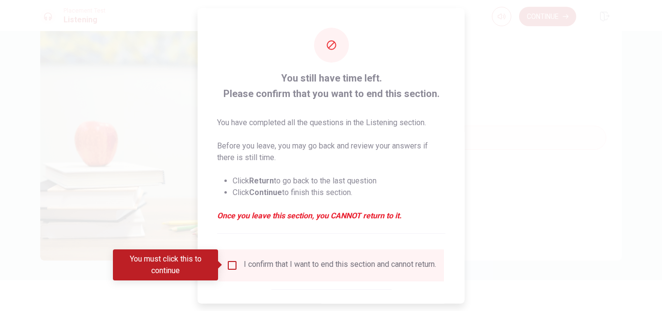
click at [226, 263] on input "You must click this to continue" at bounding box center [232, 265] width 12 height 12
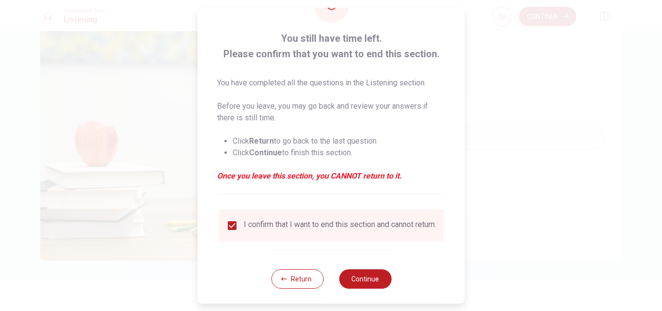
scroll to position [47, 0]
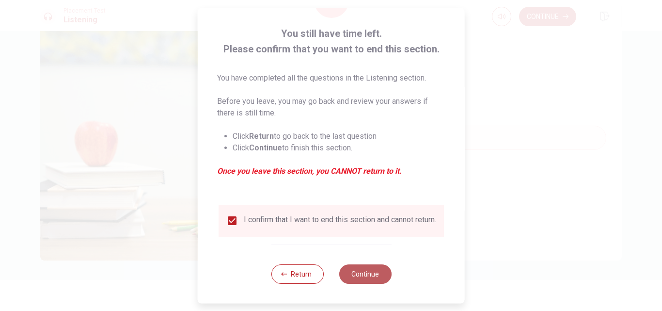
click at [366, 279] on button "Continue" at bounding box center [365, 273] width 52 height 19
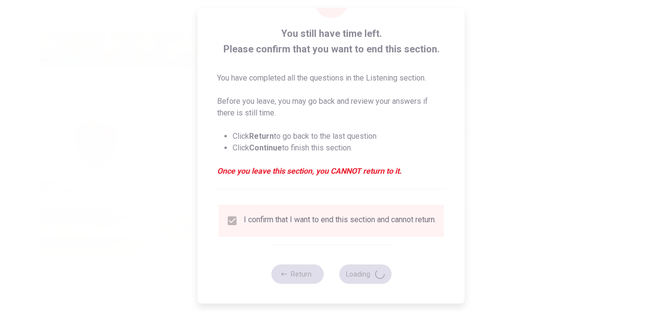
type input "73"
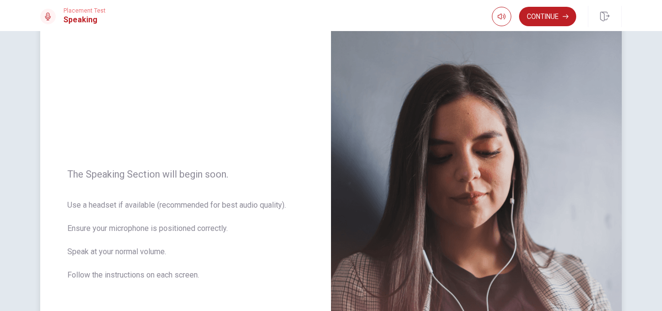
scroll to position [48, 0]
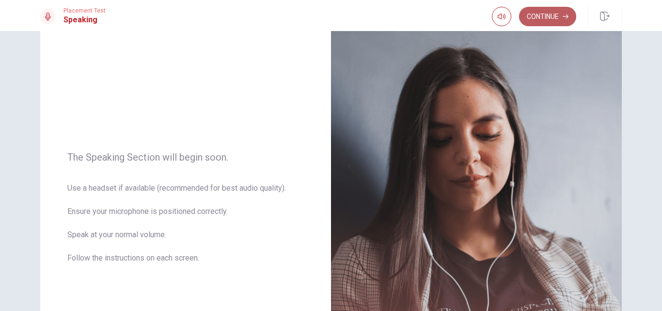
click at [549, 18] on button "Continue" at bounding box center [547, 16] width 57 height 19
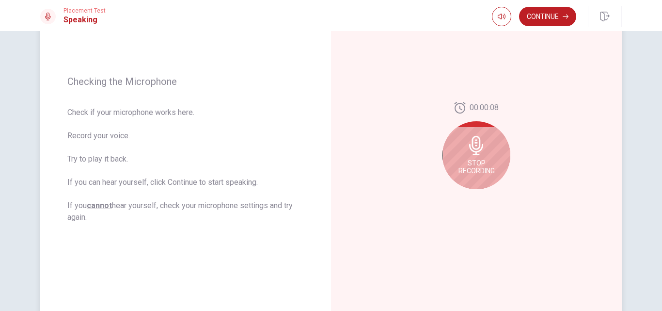
scroll to position [97, 0]
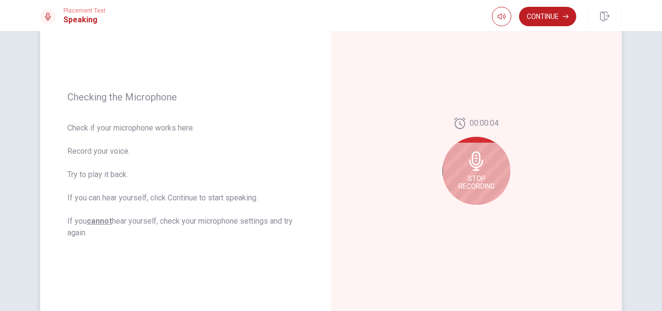
click at [472, 161] on icon at bounding box center [476, 160] width 14 height 19
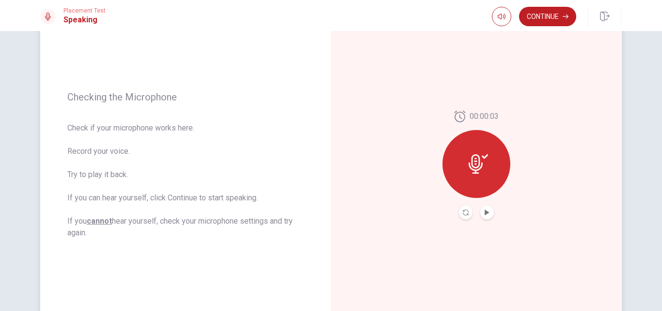
click at [476, 164] on icon at bounding box center [476, 163] width 14 height 19
click at [481, 210] on button "Play Audio" at bounding box center [487, 212] width 14 height 14
click at [485, 210] on icon "Pause Audio" at bounding box center [487, 212] width 5 height 6
click at [471, 163] on icon at bounding box center [478, 163] width 19 height 19
click at [484, 164] on icon at bounding box center [478, 163] width 19 height 19
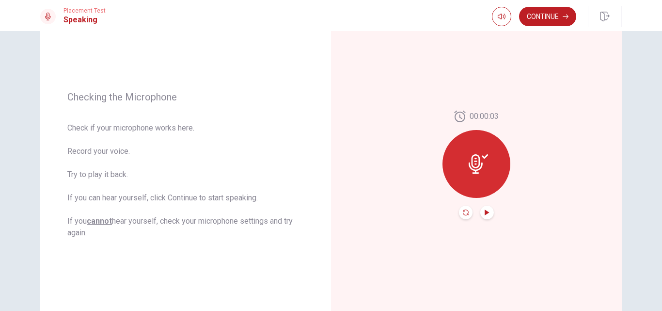
click at [463, 213] on icon "Record Again" at bounding box center [466, 212] width 6 height 6
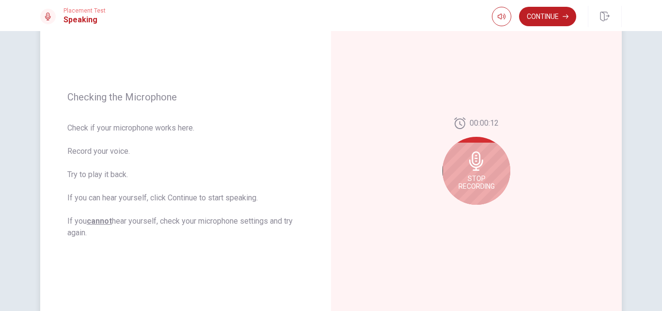
click at [477, 159] on icon at bounding box center [476, 160] width 14 height 19
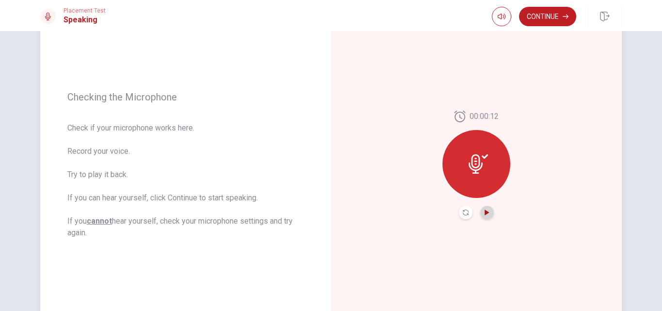
click at [485, 214] on icon "Play Audio" at bounding box center [487, 212] width 6 height 6
click at [473, 160] on icon at bounding box center [478, 163] width 19 height 19
click at [460, 216] on button "Record Again" at bounding box center [466, 212] width 14 height 14
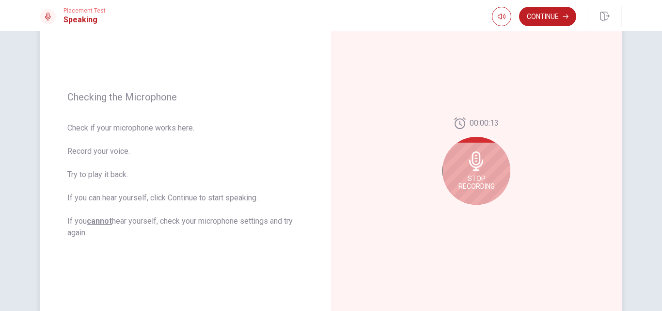
click at [474, 163] on icon at bounding box center [476, 160] width 19 height 19
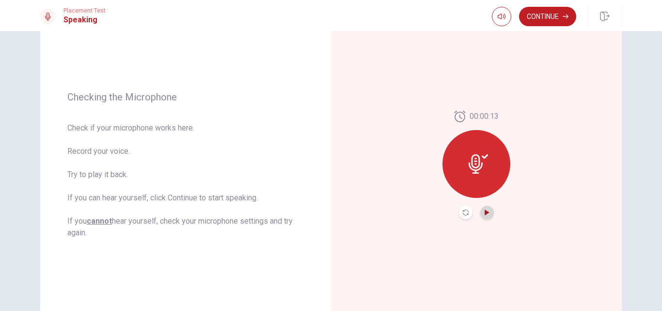
click at [485, 214] on icon "Play Audio" at bounding box center [487, 212] width 6 height 6
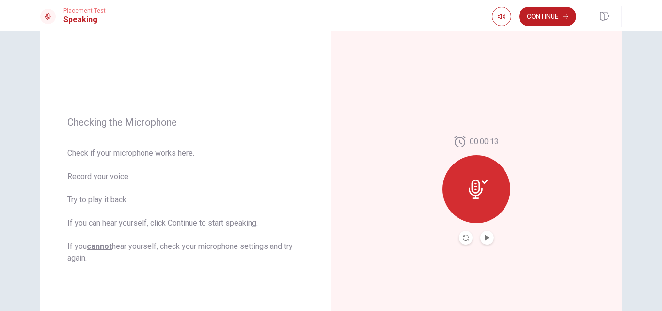
scroll to position [67, 0]
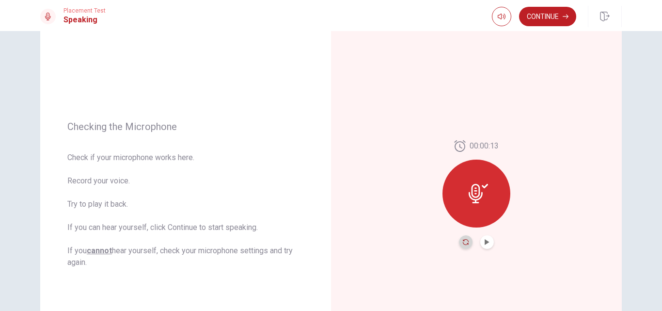
click at [464, 244] on icon "Record Again" at bounding box center [466, 242] width 6 height 6
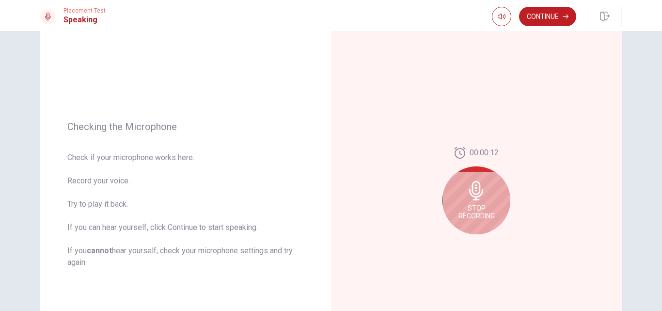
click at [479, 199] on icon at bounding box center [476, 190] width 19 height 19
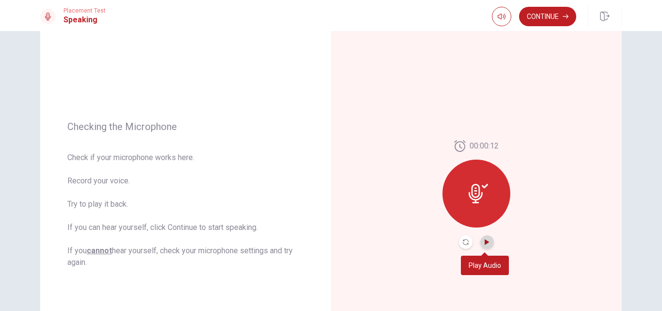
click at [485, 241] on icon "Play Audio" at bounding box center [487, 242] width 4 height 6
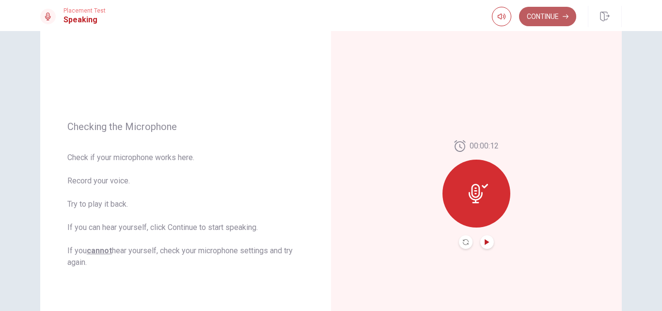
click at [547, 18] on button "Continue" at bounding box center [547, 16] width 57 height 19
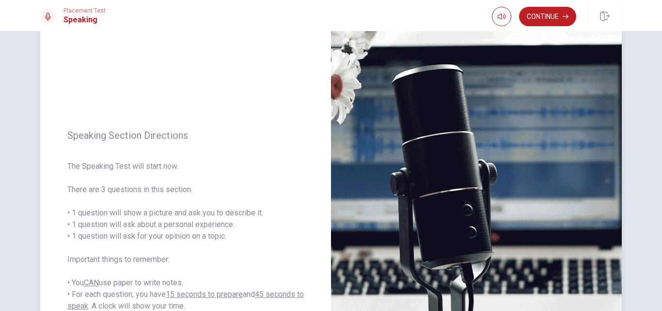
scroll to position [19, 0]
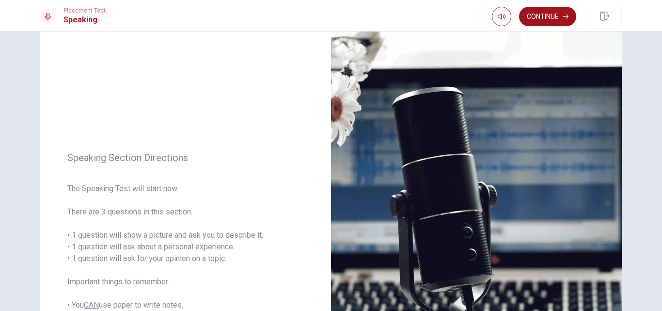
click at [545, 13] on button "Continue" at bounding box center [547, 16] width 57 height 19
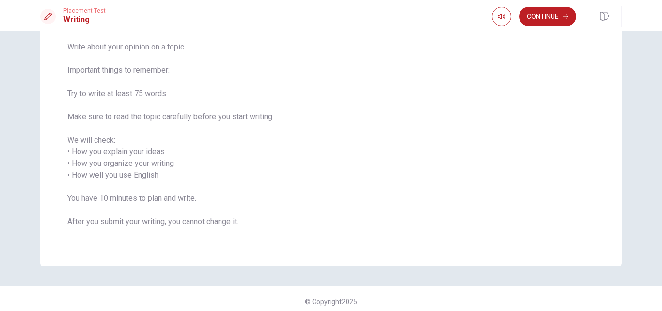
scroll to position [81, 0]
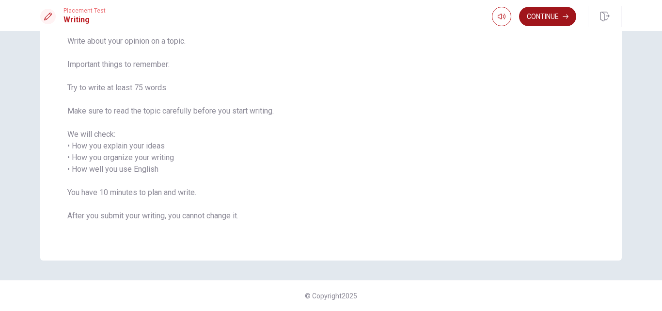
click at [547, 15] on button "Continue" at bounding box center [547, 16] width 57 height 19
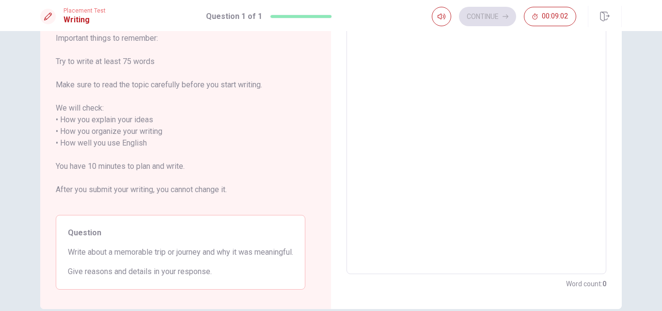
scroll to position [35, 0]
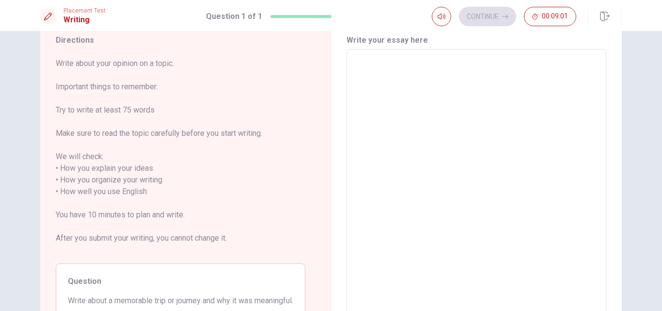
click at [385, 70] on textarea at bounding box center [476, 185] width 246 height 257
type textarea "m"
type textarea "x"
type textarea "m"
type textarea "x"
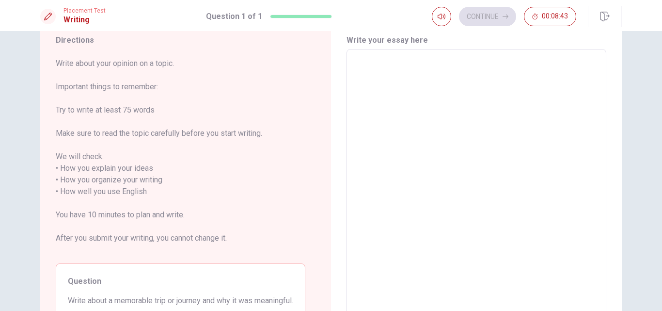
type textarea "M"
type textarea "x"
type textarea "My"
type textarea "x"
type textarea "My"
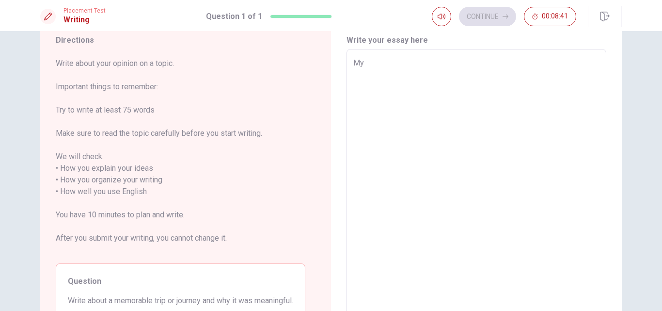
type textarea "x"
type textarea "My f"
type textarea "x"
type textarea "My fa"
type textarea "x"
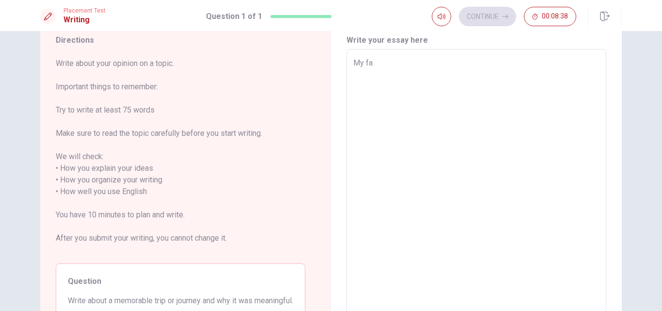
type textarea "My fav"
type textarea "x"
type textarea "My favo"
type textarea "x"
type textarea "My fav"
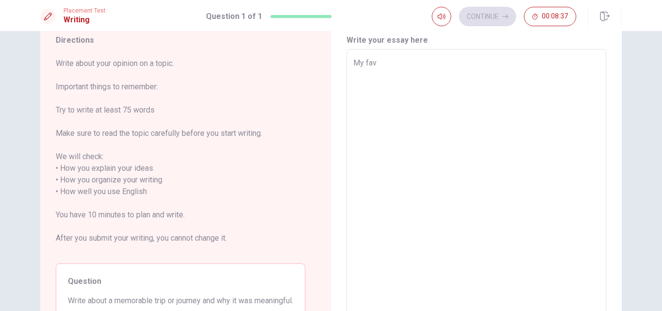
type textarea "x"
type textarea "My fa"
type textarea "x"
type textarea "My f"
type textarea "x"
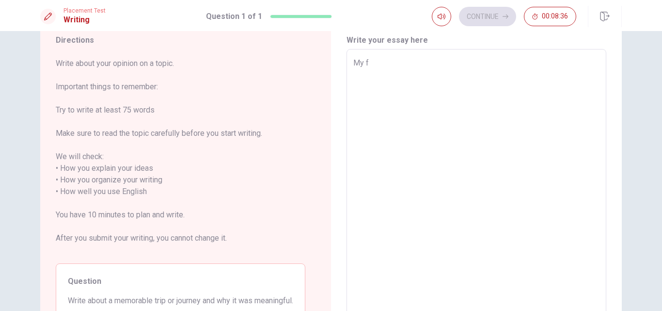
type textarea "My"
type textarea "x"
type textarea "My m"
type textarea "x"
type textarea "My me"
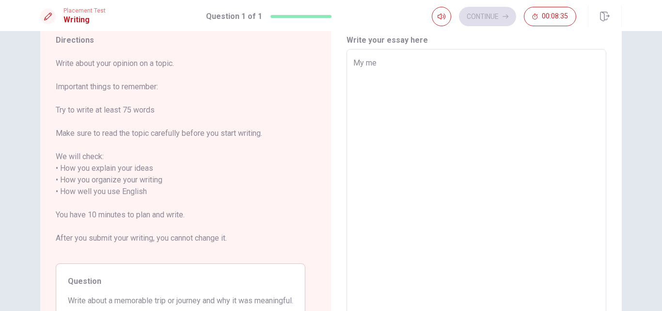
type textarea "x"
type textarea "My mem"
type textarea "x"
type textarea "My memo"
type textarea "x"
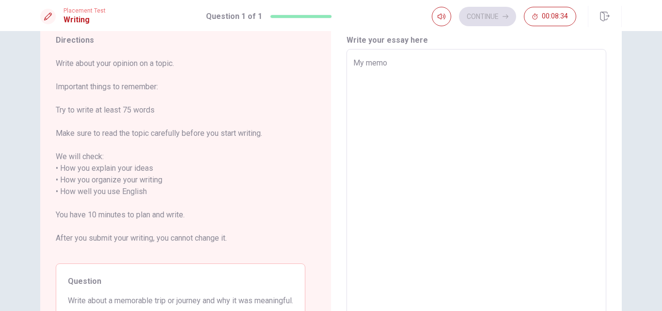
type textarea "My memor"
type textarea "x"
type textarea "My memora"
type textarea "x"
type textarea "My memorab"
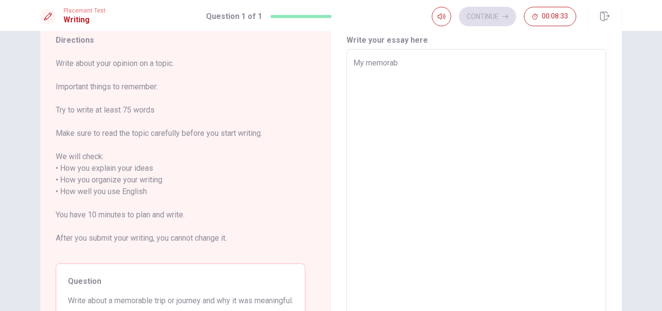
type textarea "x"
type textarea "My memorabl"
type textarea "x"
type textarea "My memorable"
type textarea "x"
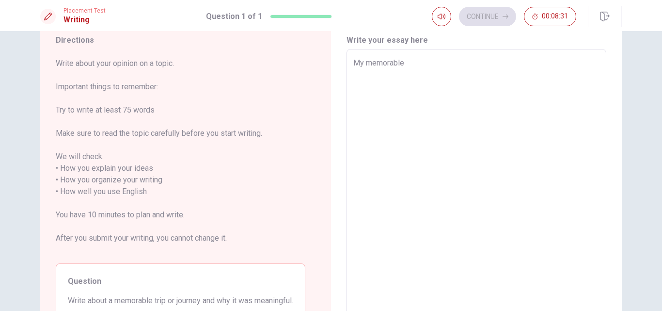
type textarea "My memorable"
type textarea "x"
type textarea "My memorable t"
type textarea "x"
type textarea "My memorable tr"
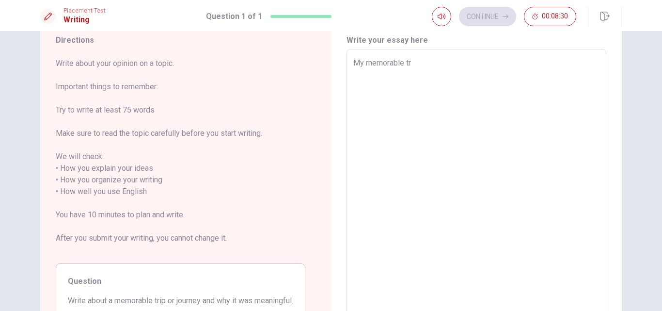
type textarea "x"
type textarea "My memorable tri"
type textarea "x"
type textarea "My memorable trip"
type textarea "x"
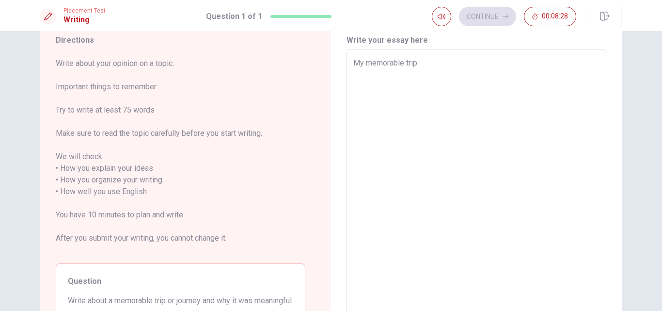
type textarea "My memorable trip"
type textarea "x"
type textarea "My memorable trip i"
type textarea "x"
type textarea "My memorable trip is"
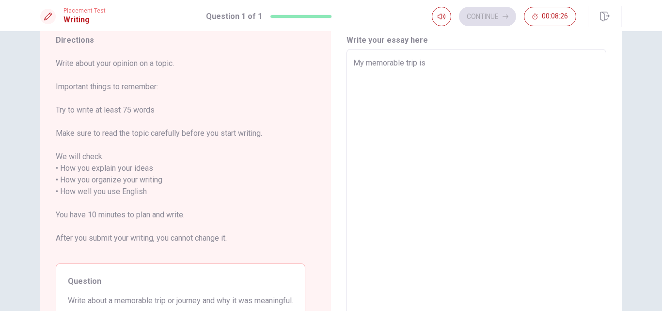
type textarea "x"
type textarea "My memorable trip is"
type textarea "x"
type textarea "My memorable trip is t"
type textarea "x"
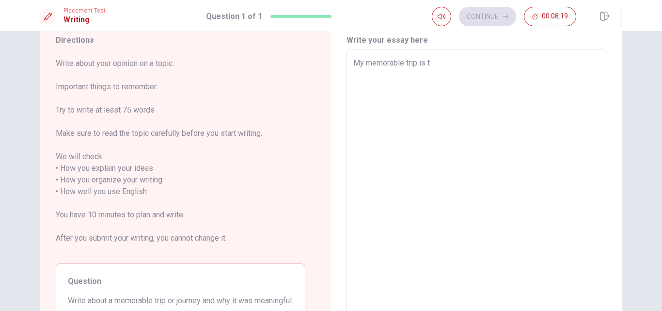
type textarea "My memorable trip is th"
type textarea "x"
type textarea "My memorable trip is tha"
type textarea "x"
type textarea "My memorable trip is that"
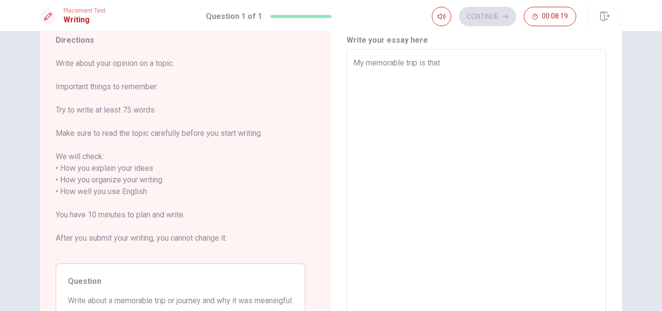
type textarea "x"
type textarea "My memorable trip is that"
type textarea "x"
type textarea "My memorable trip is that m"
type textarea "x"
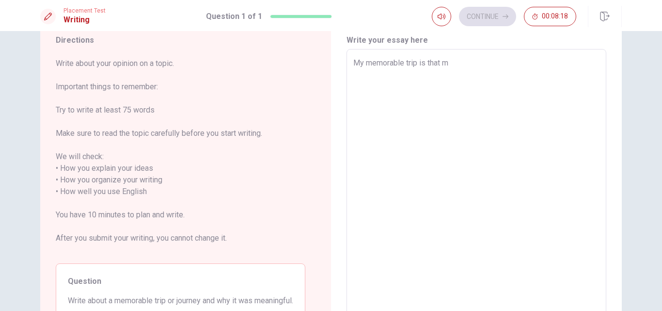
type textarea "My memorable trip is that my"
type textarea "x"
type textarea "My memorable trip is that my"
type textarea "x"
type textarea "My memorable trip is that my f"
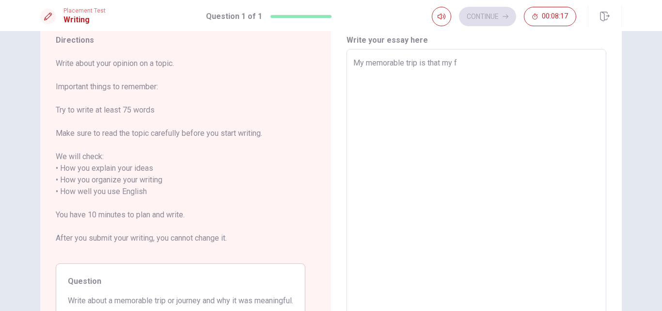
type textarea "x"
type textarea "My memorable trip is that my fa"
type textarea "x"
type textarea "My memorable trip is that my fam"
type textarea "x"
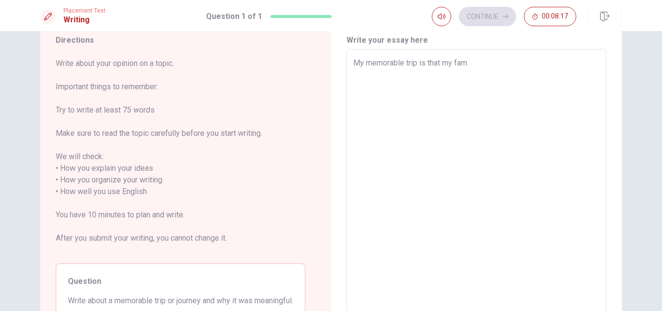
type textarea "My memorable trip is that my fami"
type textarea "x"
type textarea "My memorable trip is that my famil"
type textarea "x"
type textarea "My memorable trip is that my family"
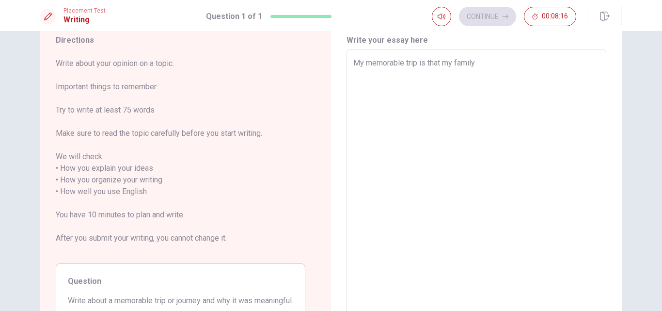
type textarea "x"
type textarea "My memorable trip is that my family"
type textarea "x"
type textarea "My memorable trip is that my family"
type textarea "x"
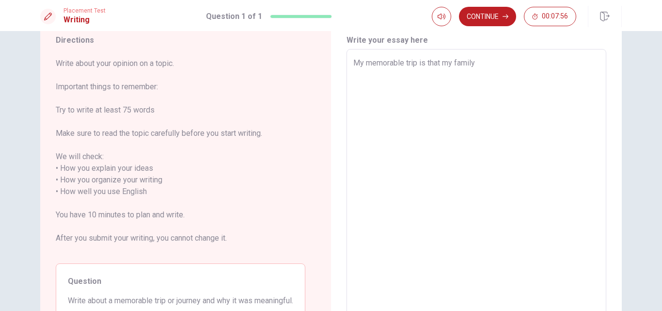
type textarea "My memorable trip is that my famil"
type textarea "x"
type textarea "My memorable trip is that my fami"
type textarea "x"
type textarea "My memorable trip is that my fam"
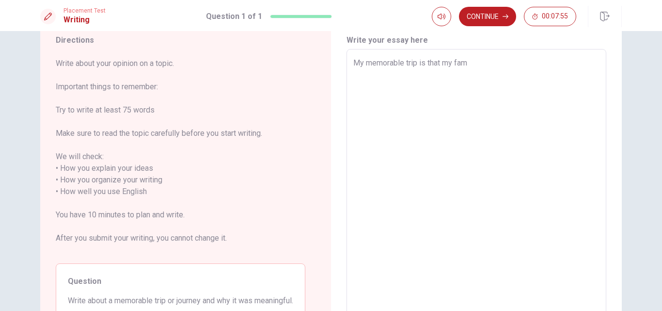
type textarea "x"
type textarea "My memorable trip is that my fa"
type textarea "x"
type textarea "My memorable trip is that my f"
type textarea "x"
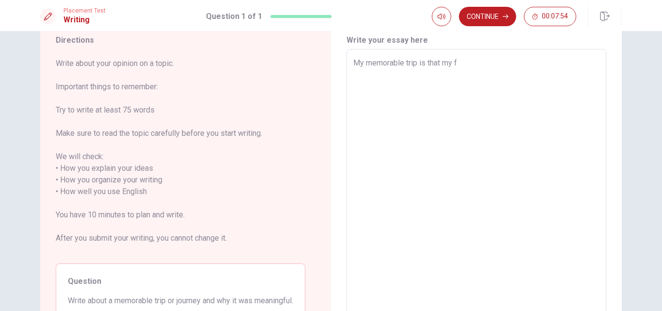
type textarea "My memorable trip is that my"
type textarea "x"
type textarea "My memorable trip is that my"
type textarea "x"
type textarea "My memorable trip is that m"
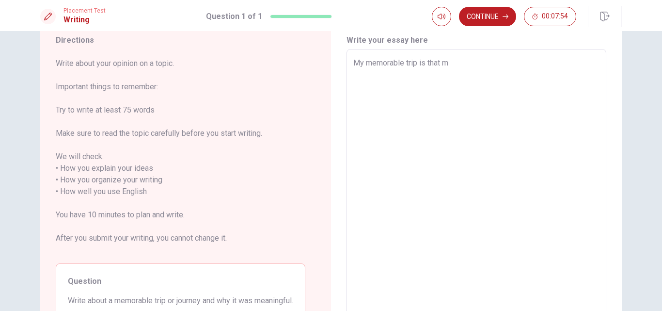
type textarea "x"
type textarea "My memorable trip is that"
type textarea "x"
type textarea "My memorable trip is that I"
type textarea "x"
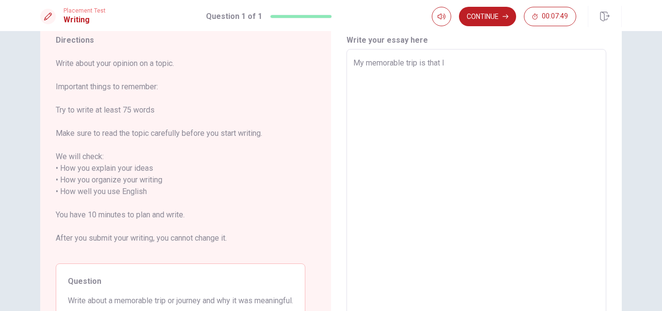
type textarea "My memorable trip is that I"
type textarea "x"
type textarea "My memorable trip is that I a"
type textarea "x"
type textarea "My memorable trip is that I an"
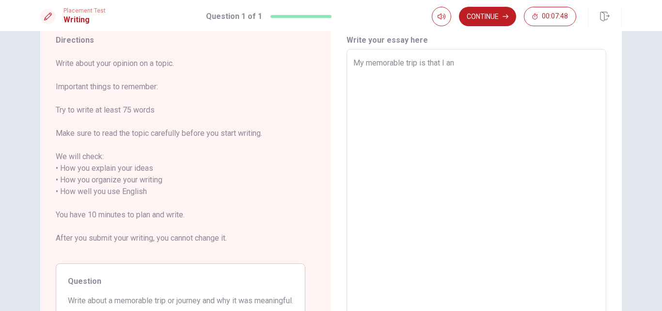
type textarea "x"
type textarea "My memorable trip is that I and"
type textarea "x"
type textarea "My memorable trip is that I and"
type textarea "x"
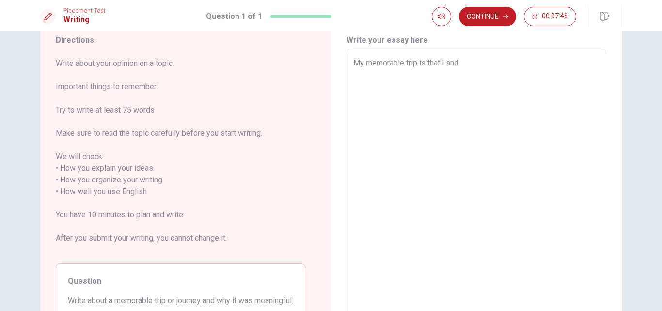
type textarea "My memorable trip is that I and m"
type textarea "x"
type textarea "My memorable trip is that I and my"
type textarea "x"
type textarea "My memorable trip is that I and my"
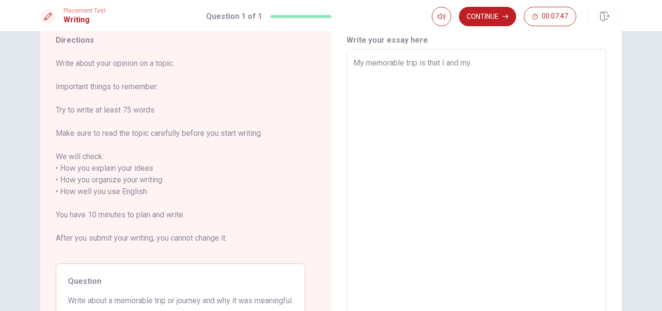
type textarea "x"
type textarea "My memorable trip is that I and my s"
type textarea "x"
type textarea "My memorable trip is that I and my so"
type textarea "x"
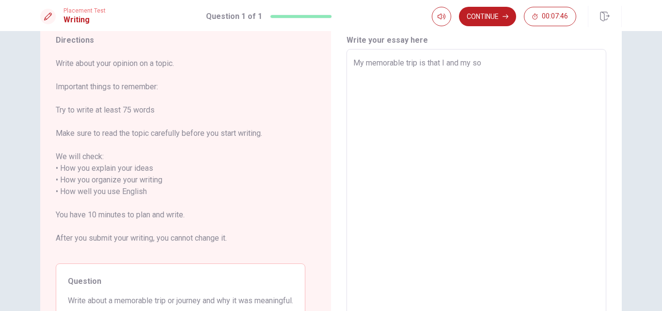
type textarea "My memorable trip is that I and my sou"
type textarea "x"
type textarea "My memorable trip is that I and my so"
type textarea "x"
type textarea "My memorable trip is that I and my son"
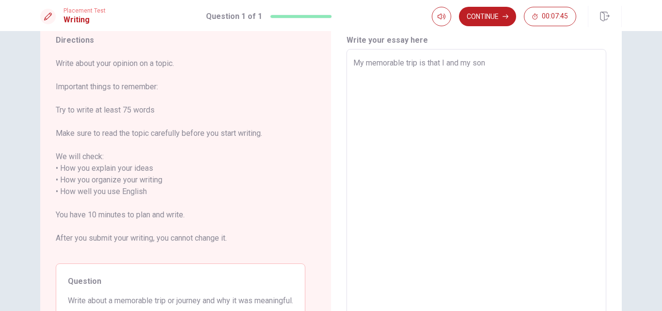
type textarea "x"
type textarea "My memorable trip is that I and my son"
type textarea "x"
type textarea "My memorable trip is that I and my son t"
type textarea "x"
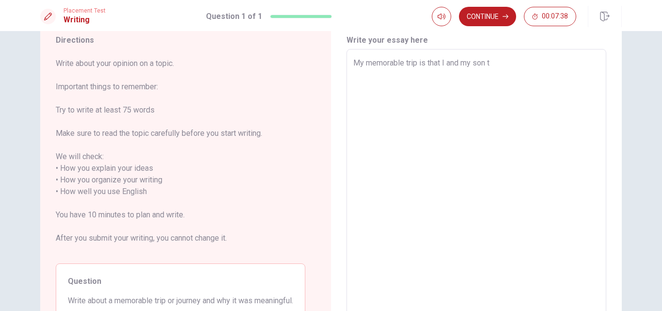
type textarea "My memorable trip is that I and my son"
type textarea "x"
type textarea "My memorable trip is that I and my son g"
type textarea "x"
type textarea "My memorable trip is that I and my son go"
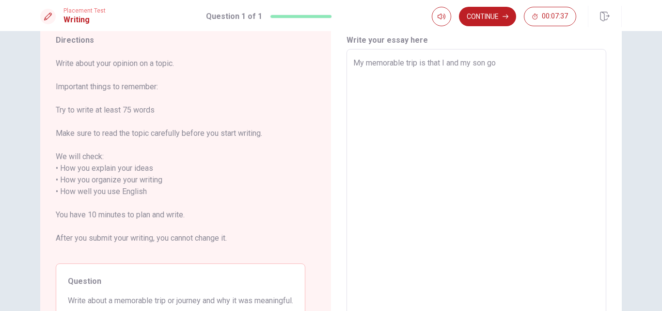
type textarea "x"
type textarea "My memorable trip is that I and my son got"
type textarea "x"
type textarea "My memorable trip is that I and my son go"
type textarea "x"
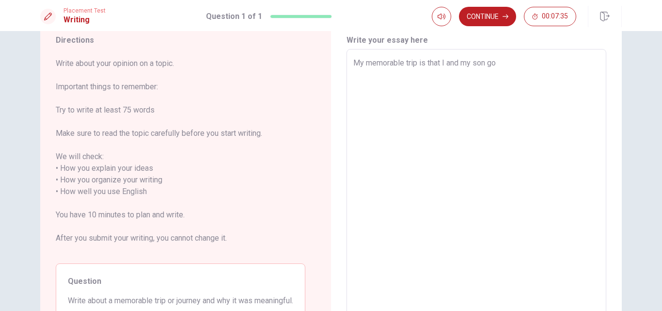
type textarea "My memorable trip is that I and my son go"
type textarea "x"
type textarea "My memorable trip is that I and my son go t"
type textarea "x"
type textarea "My memorable trip is that I and my son go to"
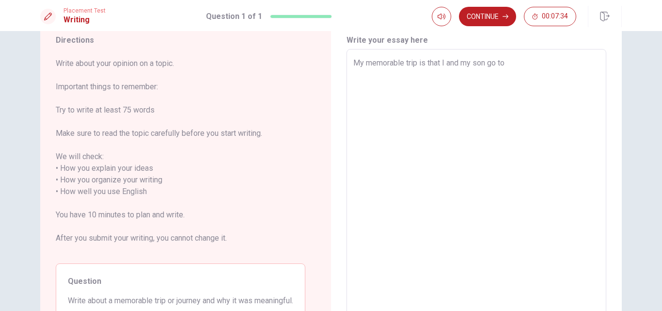
type textarea "x"
type textarea "My memorable trip is that I and my son go to"
type textarea "x"
type textarea "My memorable trip is that I and my son go to c"
type textarea "x"
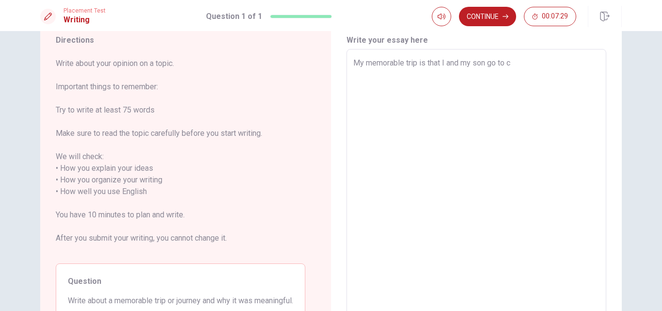
type textarea "My memorable trip is that I and my son go to cl"
type textarea "x"
type textarea "My memorable trip is that I and my son go to cli"
type textarea "x"
type textarea "My memorable trip is that I and my son go to clin"
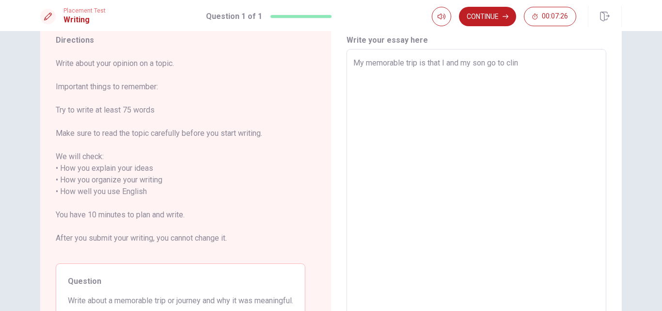
type textarea "x"
type textarea "My memorable trip is that I and my son go to cli"
type textarea "x"
type textarea "My memorable trip is that I and my son go to clim"
type textarea "x"
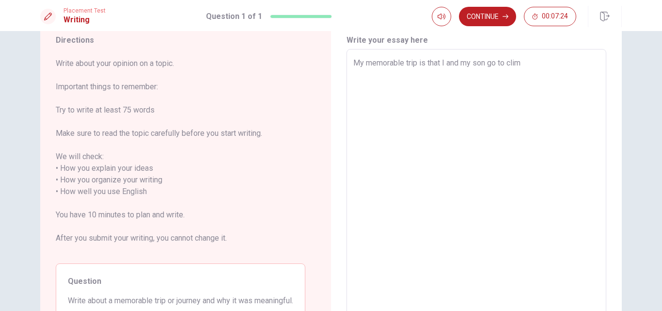
type textarea "My memorable trip is that I and my son go to climi"
type textarea "x"
type textarea "My memorable trip is that I and my son go to climin"
type textarea "x"
type textarea "My memorable trip is that I and my son go to climing"
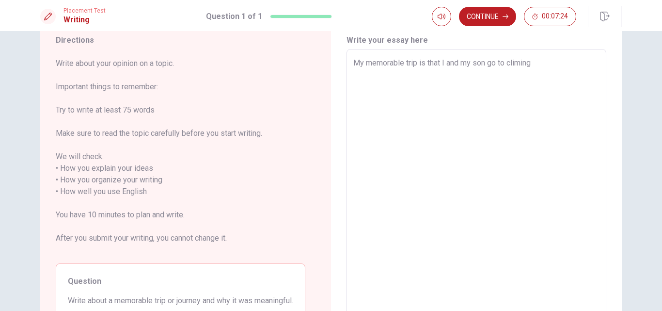
type textarea "x"
type textarea "My memorable trip is that I and my son go to climing"
type textarea "x"
type textarea "My memorable trip is that I and my son go to climing t"
type textarea "x"
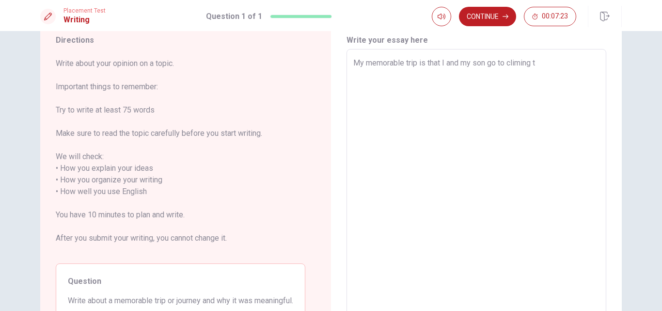
type textarea "My memorable trip is that I and my son go to climing th"
type textarea "x"
type textarea "My memorable trip is that I and my son go to climing the"
type textarea "x"
type textarea "My memorable trip is that I and my son go to climing the"
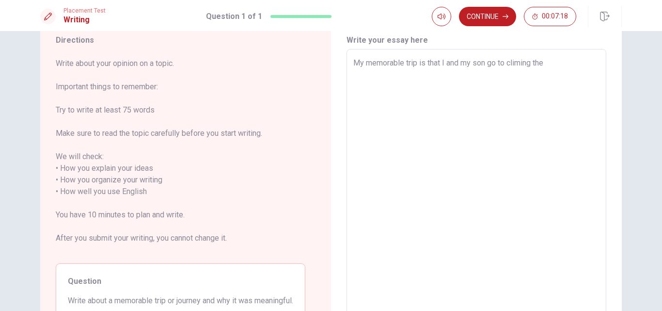
type textarea "x"
type textarea "My memorable trip is that I and my son go to climing the m"
type textarea "x"
type textarea "My memorable trip is that I and my son go to climing the mo"
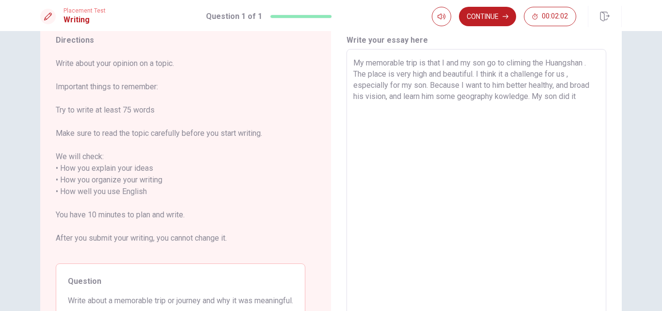
click at [559, 98] on textarea "My memorable trip is that I and my son go to climing the Huangshan . The place …" at bounding box center [476, 185] width 246 height 257
click at [593, 96] on textarea "My memorable trip is that I and my son go to climing the Huangshan . The place …" at bounding box center [476, 185] width 246 height 257
click at [588, 107] on textarea "My memorable trip is that I and my son go to climing the Huangshan . The place …" at bounding box center [476, 185] width 246 height 257
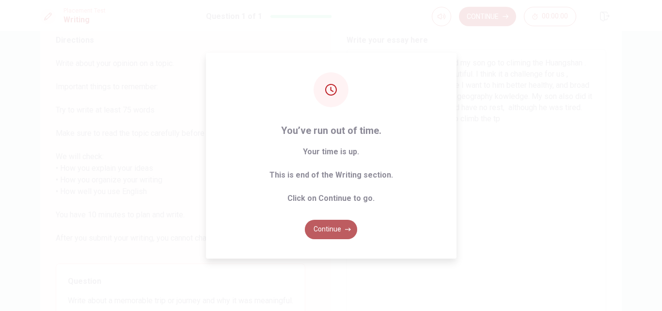
click at [345, 226] on icon "button" at bounding box center [348, 229] width 6 height 6
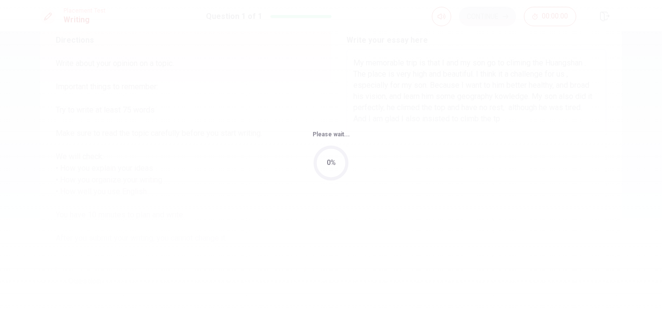
scroll to position [0, 0]
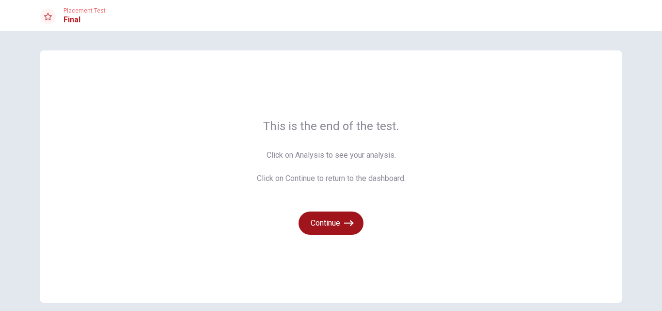
click at [344, 220] on icon "button" at bounding box center [349, 223] width 10 height 10
